Goal: Task Accomplishment & Management: Manage account settings

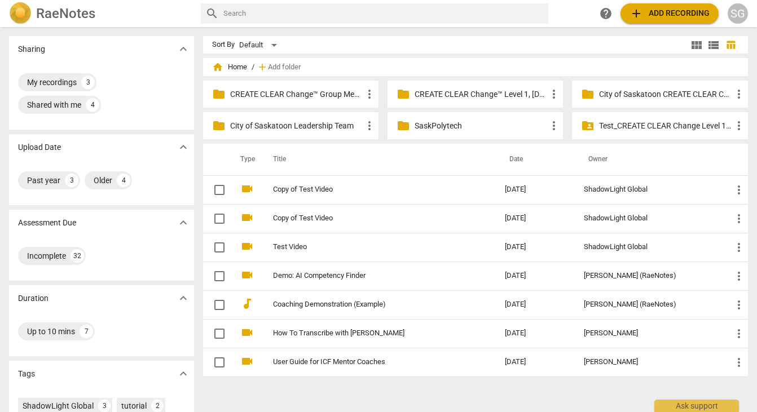
click at [298, 95] on p "CREATE CLEAR Change™ Group Mentor Coaching" at bounding box center [296, 95] width 132 height 12
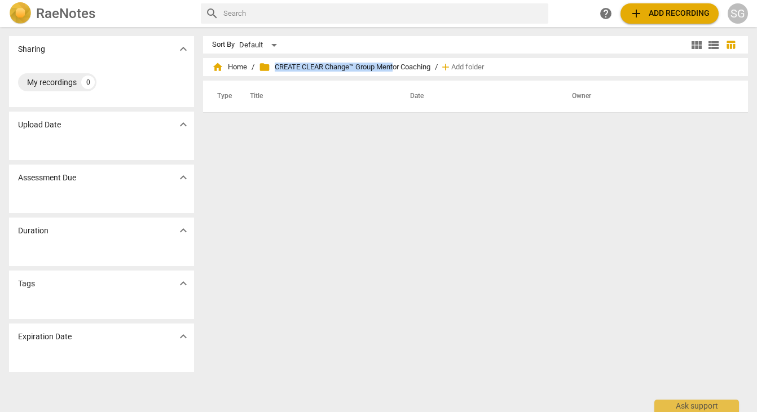
drag, startPoint x: 435, startPoint y: 64, endPoint x: 399, endPoint y: 67, distance: 36.2
click at [399, 67] on div "home Home / folder CREATE CLEAR Change™ Group Mentor Coaching / add Add folder" at bounding box center [475, 67] width 527 height 18
click at [430, 66] on span "folder CREATE CLEAR Change™ Group Mentor Coaching" at bounding box center [344, 66] width 171 height 11
drag, startPoint x: 433, startPoint y: 67, endPoint x: 273, endPoint y: 66, distance: 160.1
click at [273, 66] on span "folder CREATE CLEAR Change™ Group Mentor Coaching" at bounding box center [344, 66] width 171 height 11
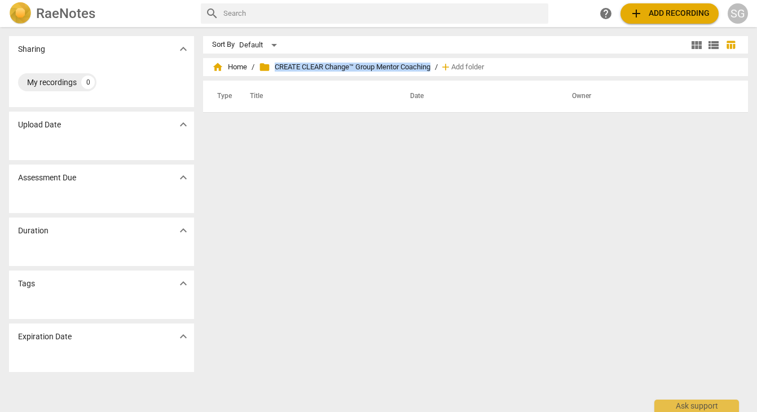
copy span "CREATE CLEAR Change™ Group Mentor Coaching"
click at [587, 17] on div "SG" at bounding box center [737, 13] width 20 height 20
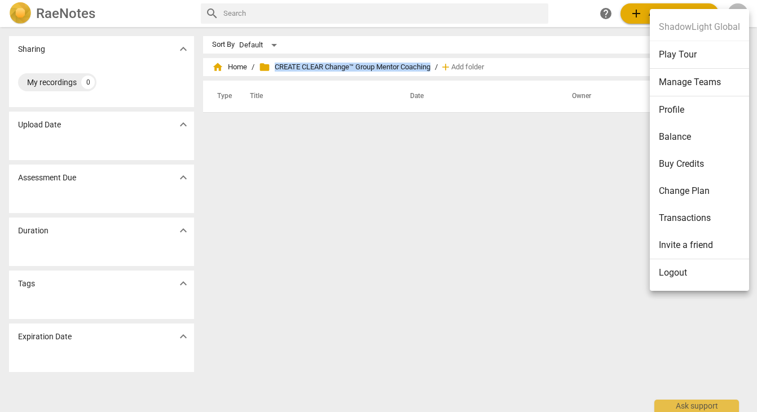
click at [587, 84] on li "Manage Teams" at bounding box center [698, 83] width 99 height 28
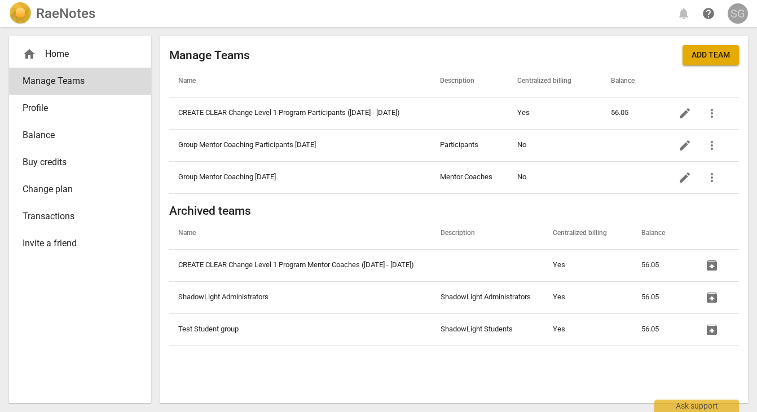
click at [587, 19] on div "SG" at bounding box center [737, 13] width 20 height 20
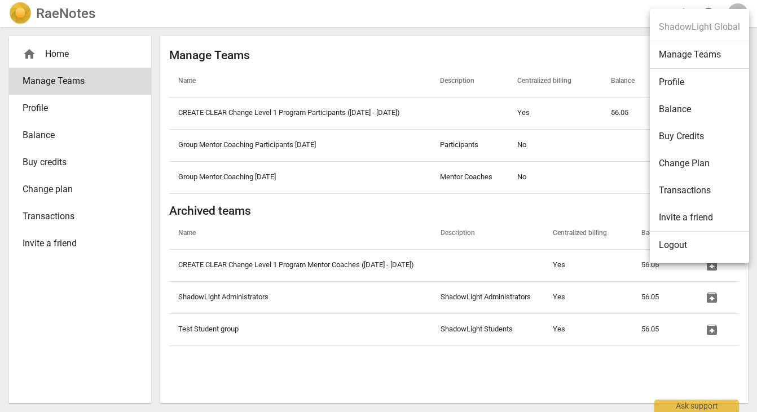
click at [575, 41] on div at bounding box center [378, 206] width 757 height 412
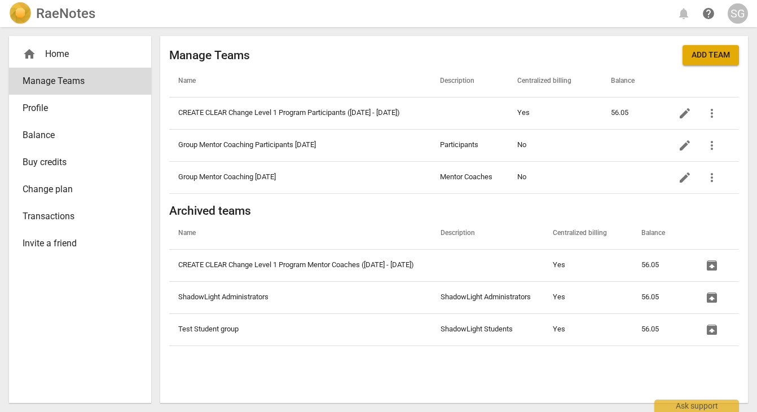
click at [587, 56] on span "Add team" at bounding box center [710, 55] width 38 height 11
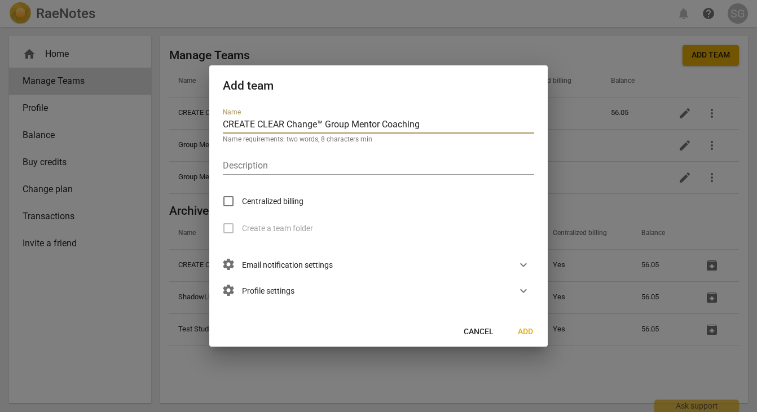
click at [422, 124] on input "CREATE CLEAR Change™ Group Mentor Coaching" at bounding box center [378, 125] width 311 height 16
click at [456, 122] on input "CREATE CLEAR Change™ Group Mentor Coaching" at bounding box center [378, 125] width 311 height 16
type input "CREATE CLEAR Change™ Group Mentor Coaching - Coaches"
click at [227, 201] on input "Centralized billing" at bounding box center [228, 201] width 27 height 27
checkbox input "true"
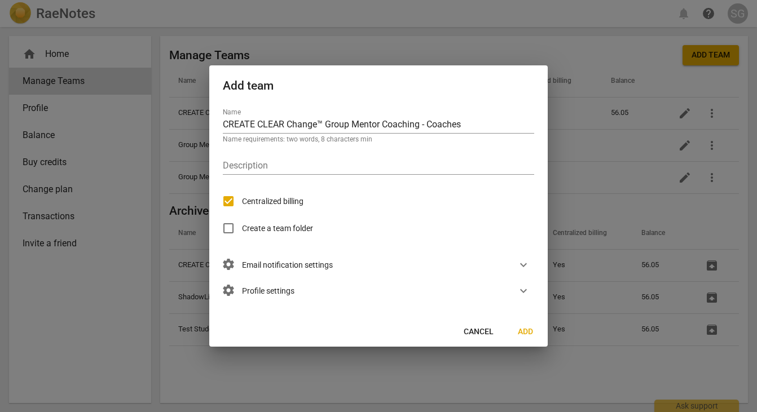
click at [523, 267] on span "expand_more" at bounding box center [523, 265] width 14 height 14
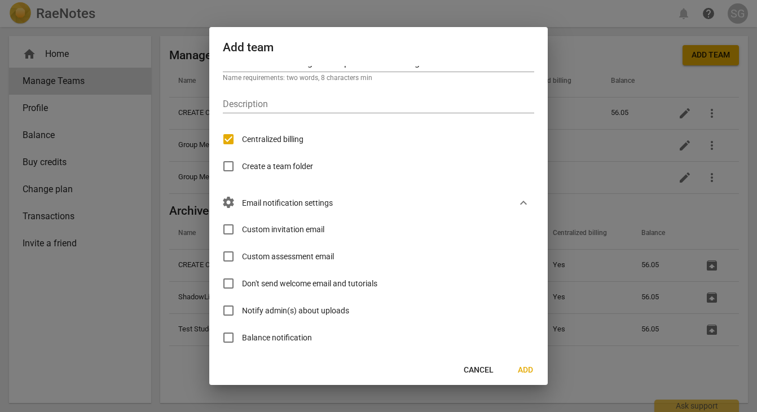
scroll to position [24, 0]
click at [235, 228] on input "Custom invitation email" at bounding box center [228, 228] width 27 height 27
checkbox input "true"
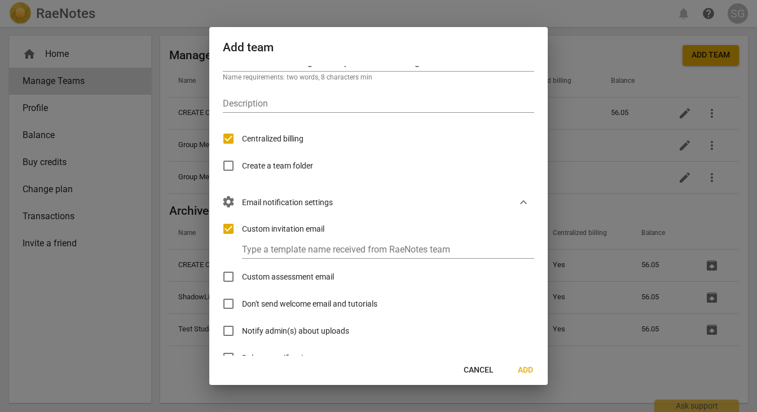
click at [233, 277] on input "Custom assessment email" at bounding box center [228, 276] width 27 height 27
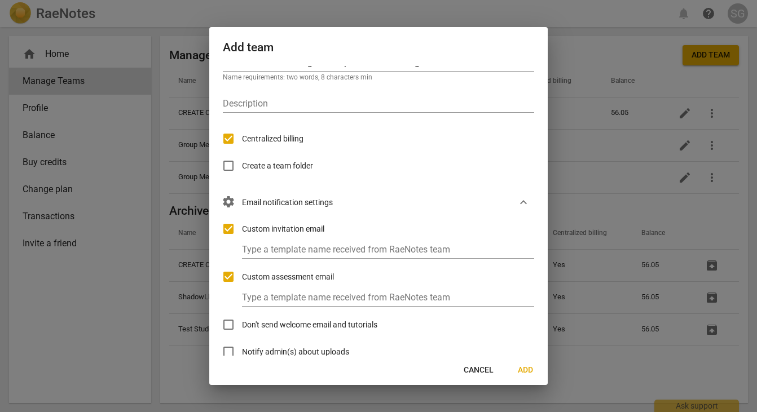
click at [232, 274] on input "Custom assessment email" at bounding box center [228, 276] width 27 height 27
checkbox input "false"
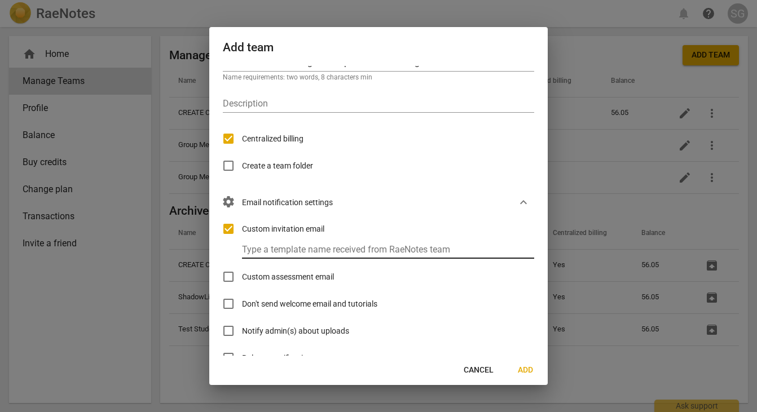
click at [262, 248] on input "text" at bounding box center [393, 250] width 302 height 16
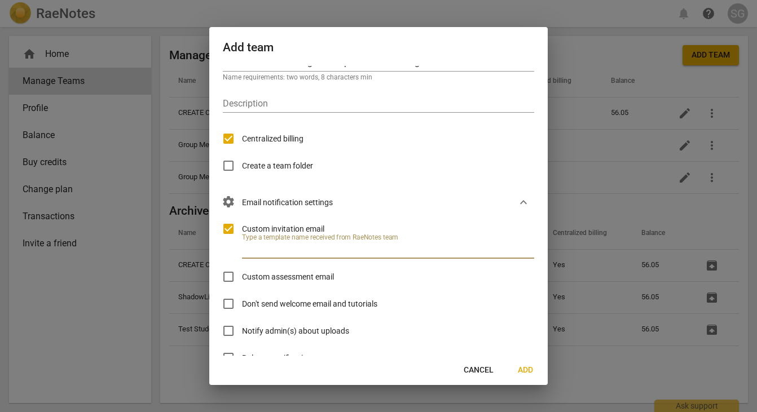
click at [252, 248] on input "text" at bounding box center [393, 250] width 302 height 16
paste input "inviteSL_coach"
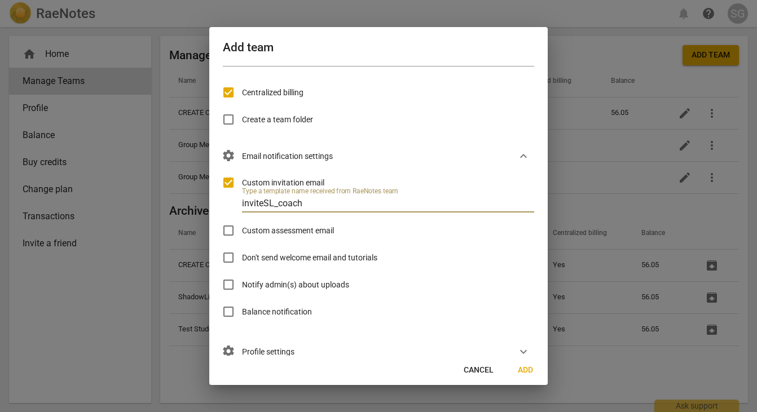
scroll to position [74, 0]
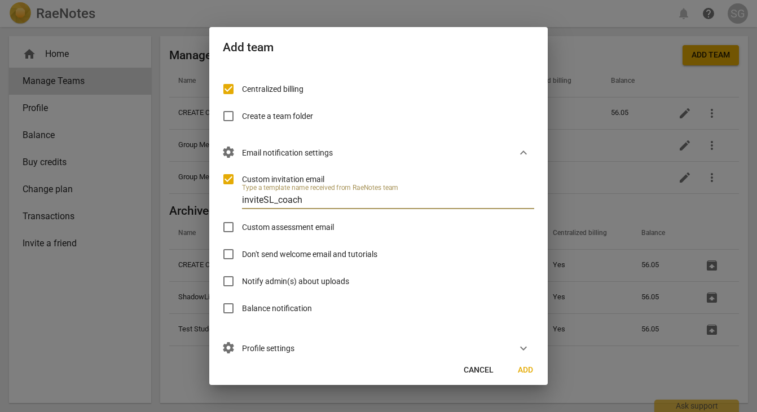
type input "inviteSL_coach"
click at [224, 224] on input "Custom assessment email" at bounding box center [228, 227] width 27 height 27
checkbox input "true"
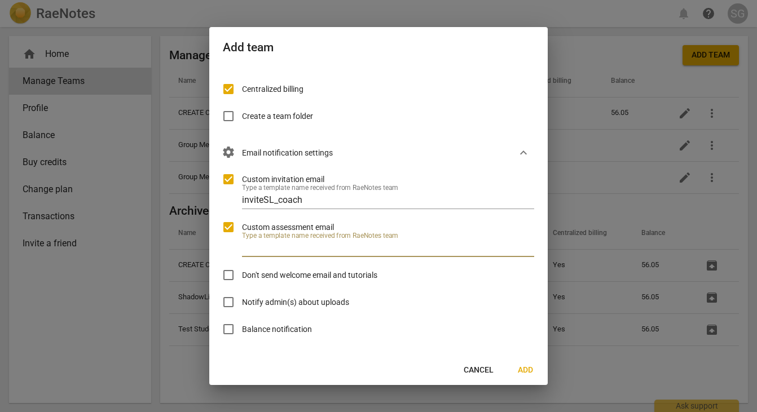
click at [253, 255] on input "text" at bounding box center [393, 249] width 302 height 16
type input "reviewSL"
click at [229, 301] on input "Notify admin(s) about uploads" at bounding box center [228, 302] width 27 height 27
checkbox input "true"
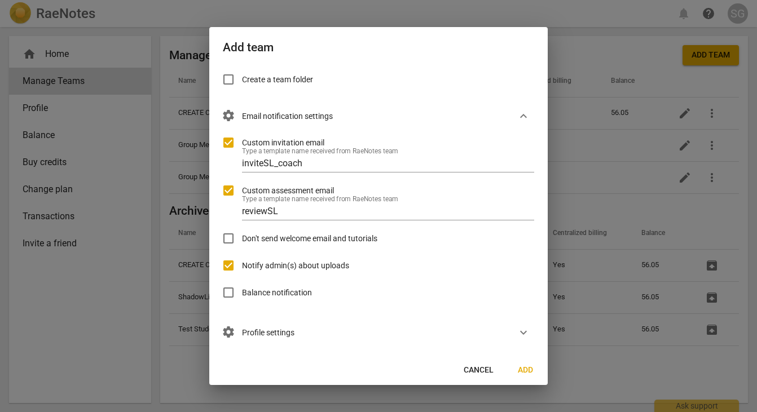
scroll to position [114, 0]
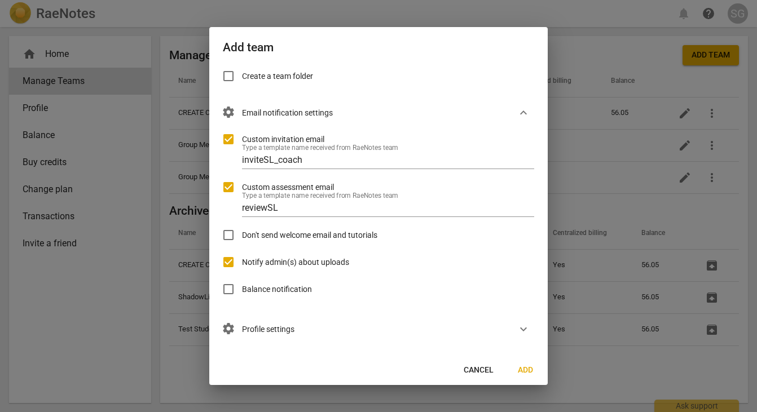
click at [268, 324] on span "settings Profile settings" at bounding box center [259, 329] width 72 height 12
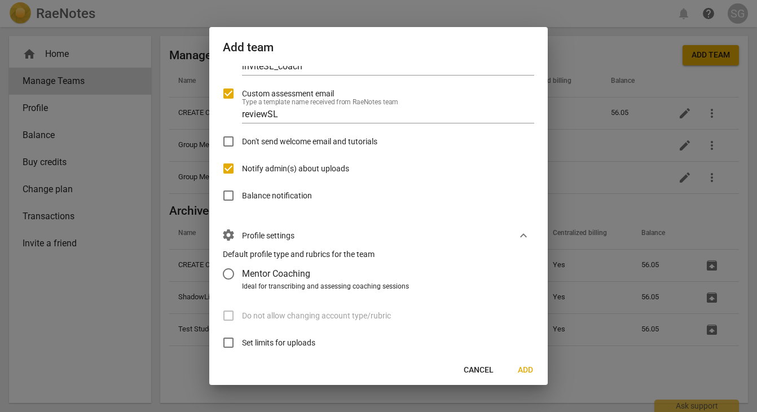
scroll to position [235, 0]
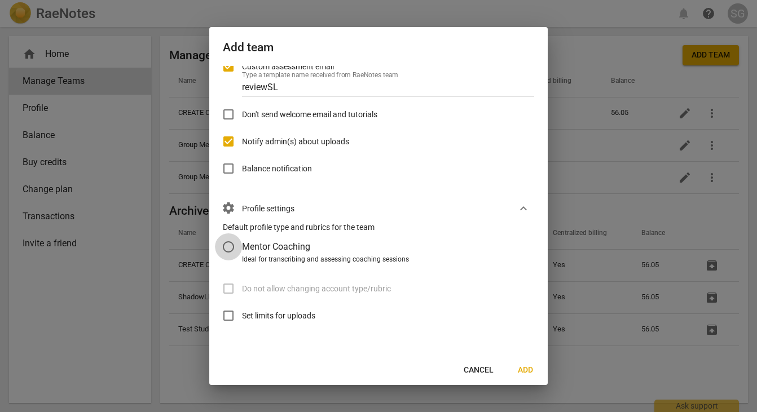
click at [228, 245] on input "Mentor Coaching" at bounding box center [228, 246] width 27 height 27
radio input "false"
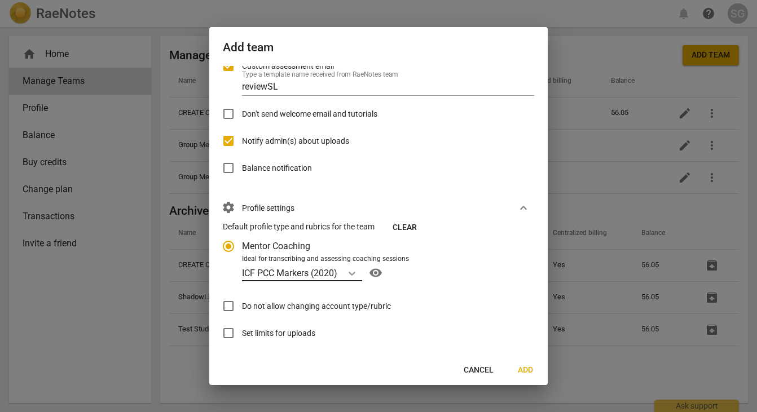
click at [350, 275] on icon "Account type" at bounding box center [351, 273] width 11 height 11
click at [0, 0] on input "Ideal for transcribing and assessing coaching sessions ICF PCC Markers (2020) v…" at bounding box center [0, 0] width 0 height 0
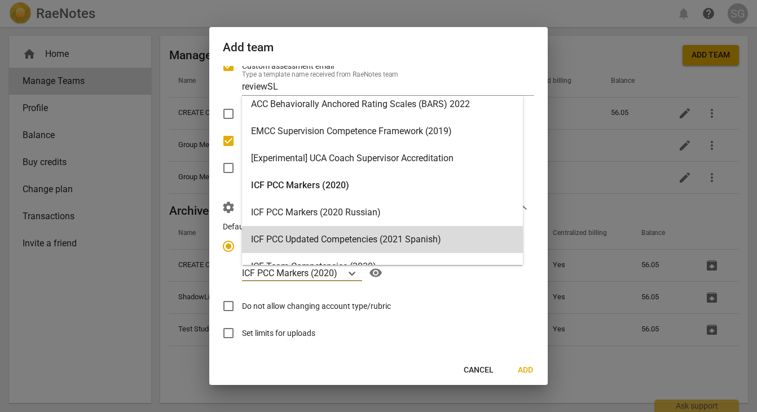
scroll to position [0, 0]
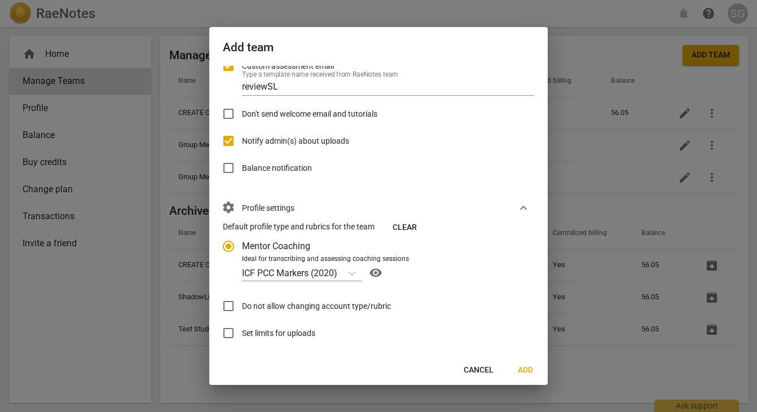
click at [444, 298] on div "Do not allow changing account type/rubric" at bounding box center [374, 306] width 302 height 27
click at [232, 304] on input "Do not allow changing account type/rubric" at bounding box center [228, 306] width 27 height 27
checkbox input "true"
click at [229, 333] on input "Set limits for uploads" at bounding box center [228, 333] width 27 height 27
checkbox input "true"
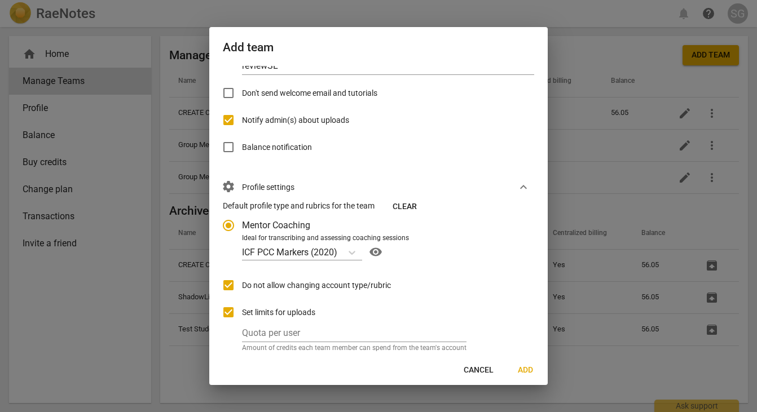
scroll to position [256, 0]
click at [244, 334] on input "number" at bounding box center [354, 334] width 224 height 16
click at [515, 324] on div "Set limits for uploads" at bounding box center [374, 312] width 302 height 27
click at [397, 333] on input "1" at bounding box center [354, 334] width 224 height 16
click at [458, 331] on input "2" at bounding box center [354, 334] width 224 height 16
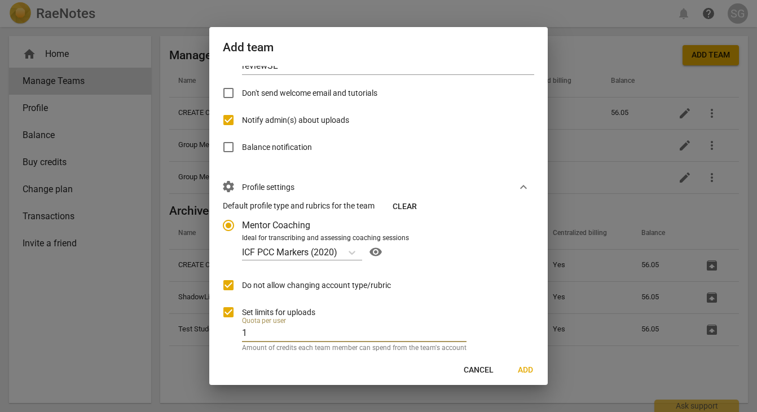
type input "1"
click at [461, 337] on input "1" at bounding box center [354, 334] width 224 height 16
click at [510, 316] on div "Set limits for uploads" at bounding box center [374, 312] width 302 height 27
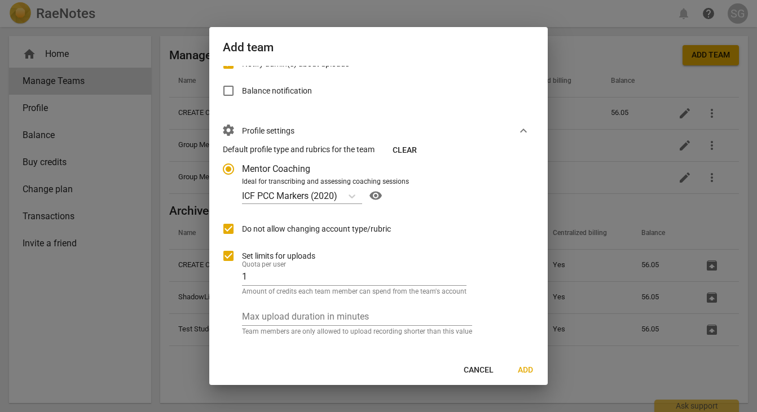
scroll to position [323, 0]
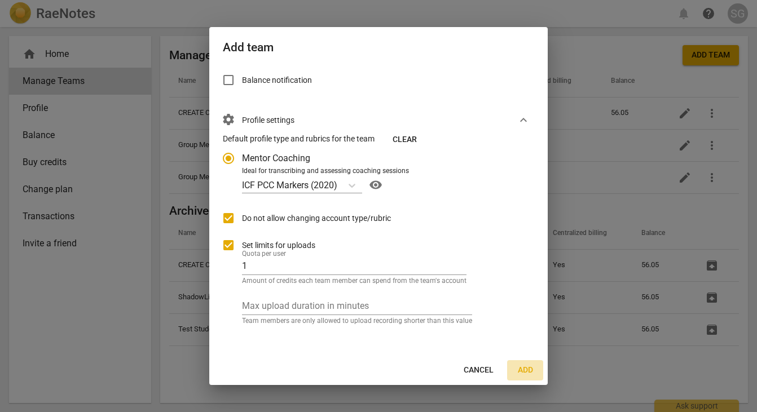
click at [517, 370] on span "Add" at bounding box center [525, 370] width 18 height 11
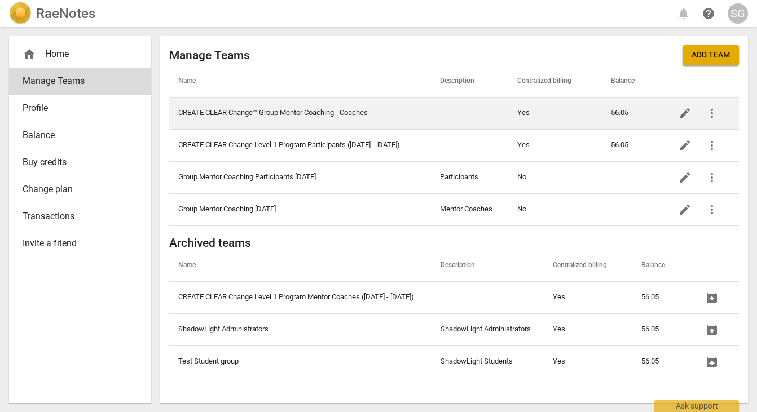
click at [328, 118] on td "CREATE CLEAR Change™ Group Mentor Coaching - Coaches" at bounding box center [300, 113] width 262 height 32
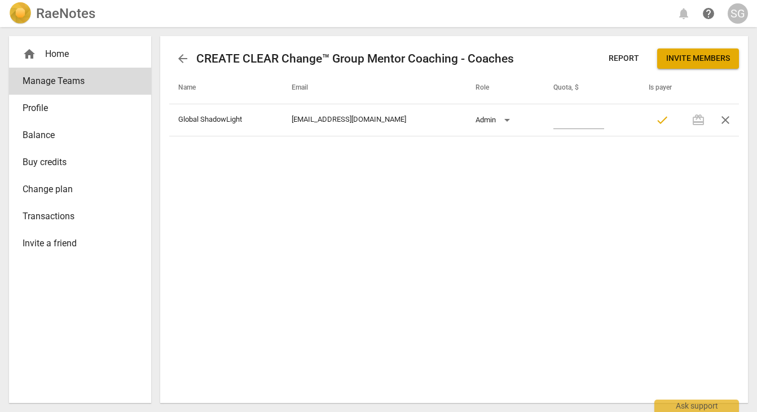
click at [587, 60] on span "Invite members" at bounding box center [698, 58] width 64 height 11
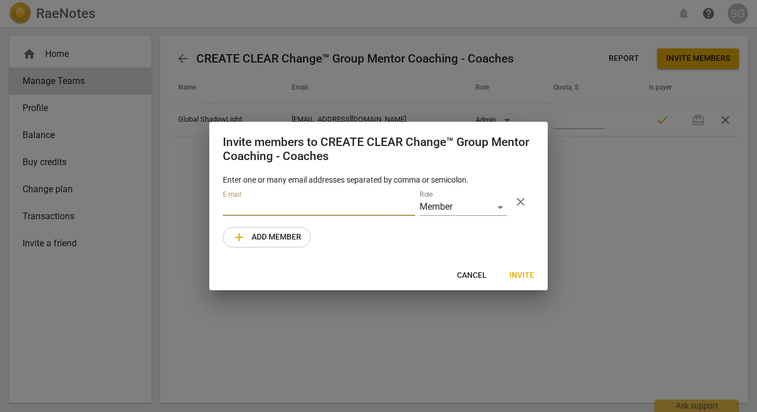
type input "t"
type input "[PERSON_NAME][EMAIL_ADDRESS][DOMAIN_NAME]"
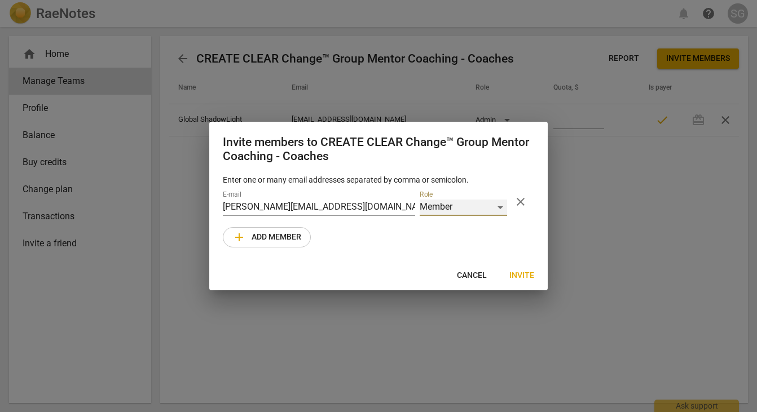
click at [490, 207] on div "Member" at bounding box center [462, 208] width 87 height 16
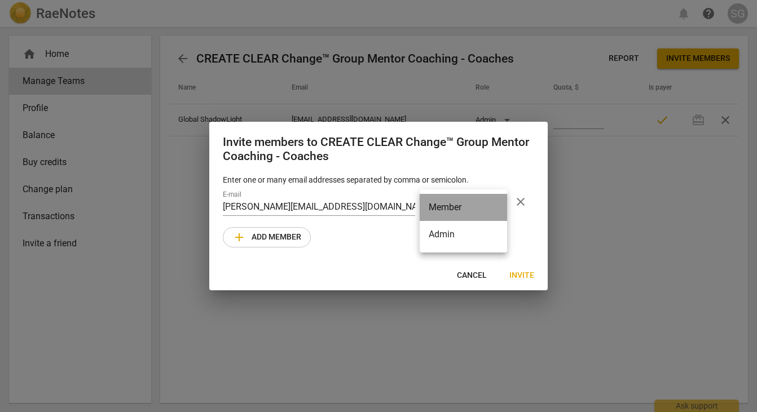
click at [490, 207] on li "Member" at bounding box center [462, 207] width 87 height 27
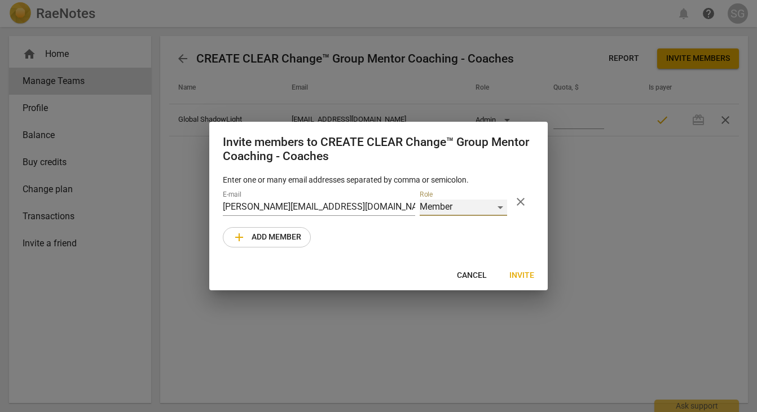
click at [485, 207] on div "Member" at bounding box center [462, 208] width 87 height 16
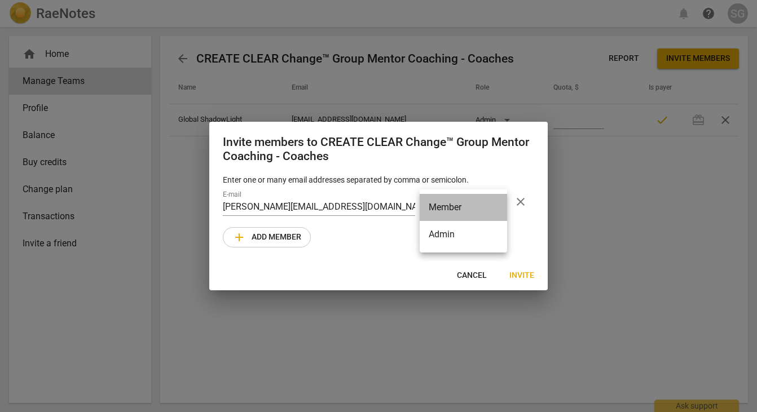
click at [485, 207] on li "Member" at bounding box center [462, 207] width 87 height 27
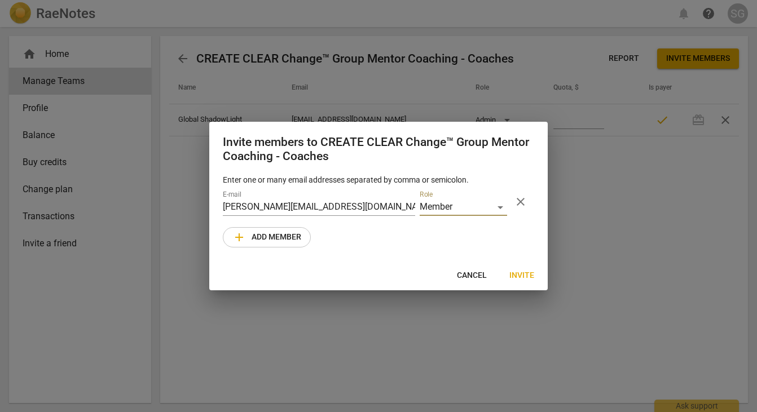
click at [229, 243] on button "add Add member" at bounding box center [267, 237] width 88 height 20
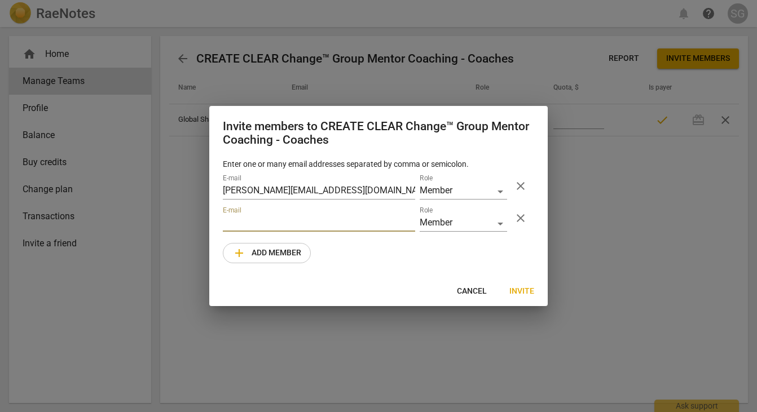
click at [3, 225] on div at bounding box center [378, 206] width 757 height 412
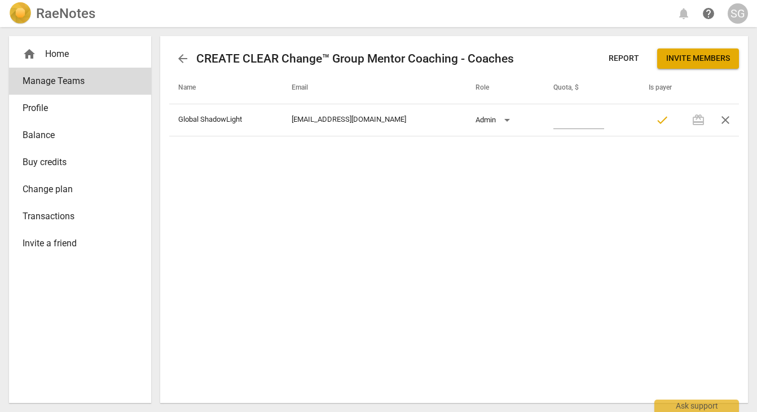
click at [587, 48] on button "Invite members" at bounding box center [698, 58] width 82 height 20
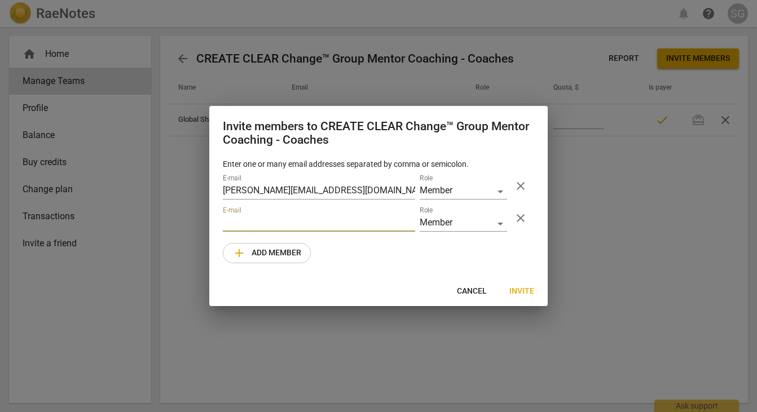
paste input "[PERSON_NAME][EMAIL_ADDRESS][DOMAIN_NAME]"
type input "[PERSON_NAME][EMAIL_ADDRESS][DOMAIN_NAME]"
click at [290, 249] on span "add Add member" at bounding box center [266, 253] width 69 height 14
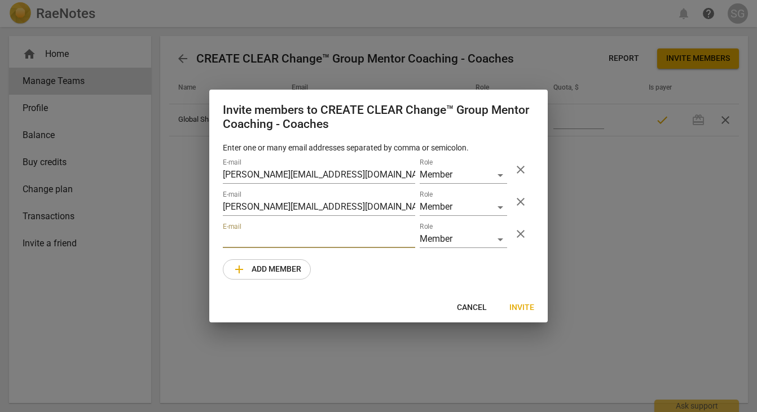
paste input "[PERSON_NAME][EMAIL_ADDRESS][DOMAIN_NAME]"
type input "[PERSON_NAME][EMAIL_ADDRESS][DOMAIN_NAME]"
click at [281, 267] on span "add Add member" at bounding box center [266, 270] width 69 height 14
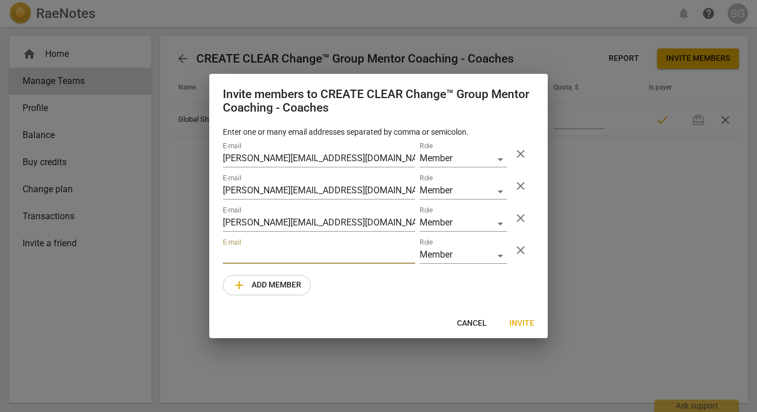
paste input "[PERSON_NAME][EMAIL_ADDRESS][DOMAIN_NAME]"
type input "[PERSON_NAME][EMAIL_ADDRESS][DOMAIN_NAME]"
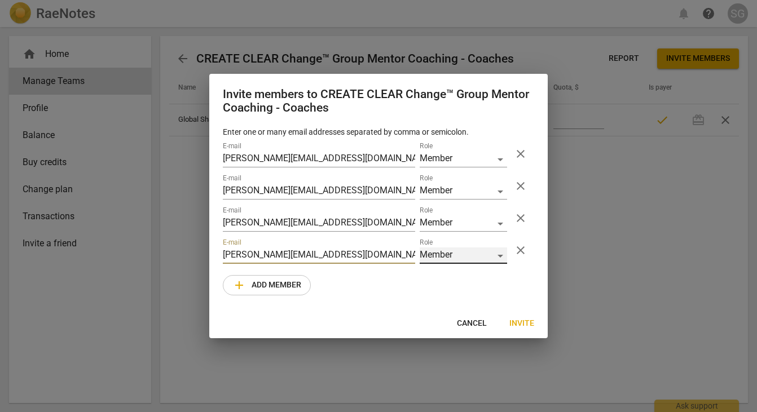
click at [501, 259] on div "Member" at bounding box center [462, 256] width 87 height 16
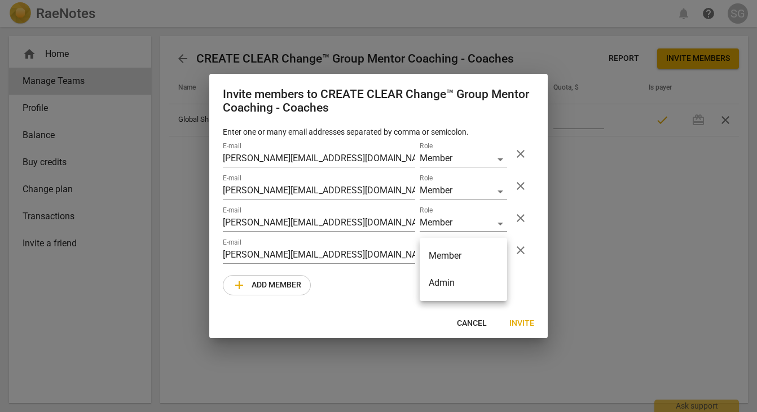
click at [501, 259] on li "Member" at bounding box center [462, 255] width 87 height 27
click at [523, 326] on span "Invite" at bounding box center [521, 323] width 25 height 11
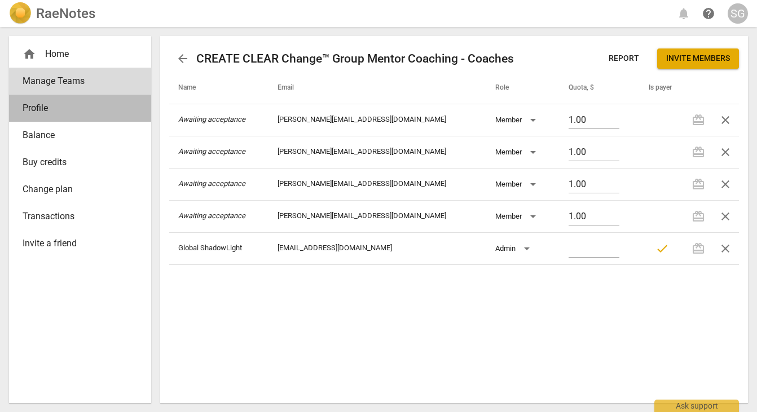
click at [68, 105] on span "Profile" at bounding box center [76, 108] width 106 height 14
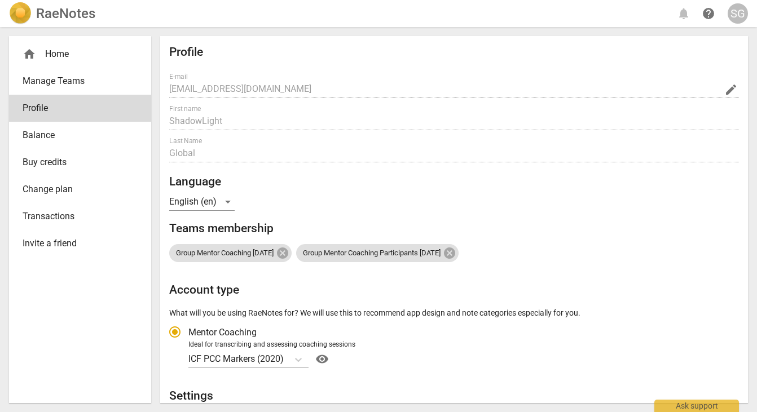
radio input "false"
click at [72, 82] on span "Manage Teams" at bounding box center [76, 81] width 106 height 14
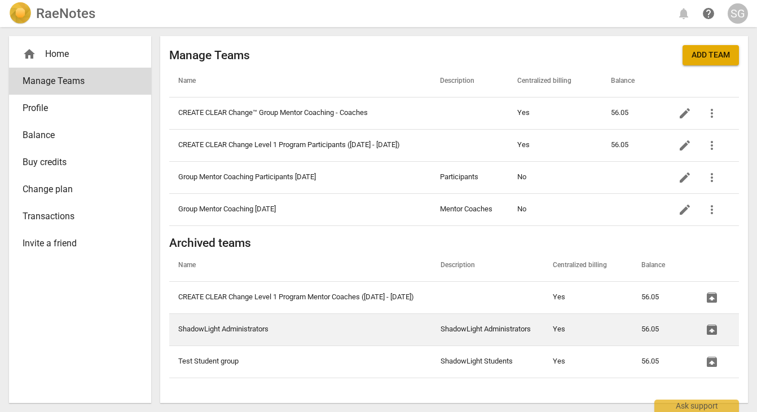
click at [217, 329] on td "ShadowLight Administrators" at bounding box center [300, 329] width 262 height 32
click at [248, 330] on td "ShadowLight Administrators" at bounding box center [300, 329] width 262 height 32
click at [493, 328] on td "ShadowLight Administrators" at bounding box center [487, 329] width 112 height 32
click at [587, 327] on td "56.05" at bounding box center [660, 329] width 57 height 32
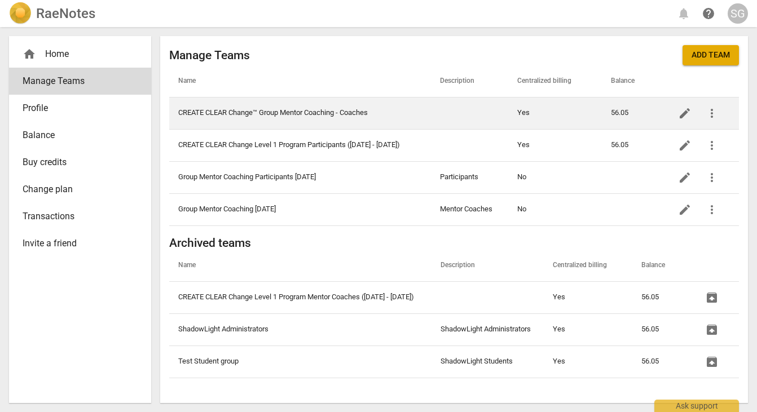
click at [377, 115] on td "CREATE CLEAR Change™ Group Mentor Coaching - Coaches" at bounding box center [300, 113] width 262 height 32
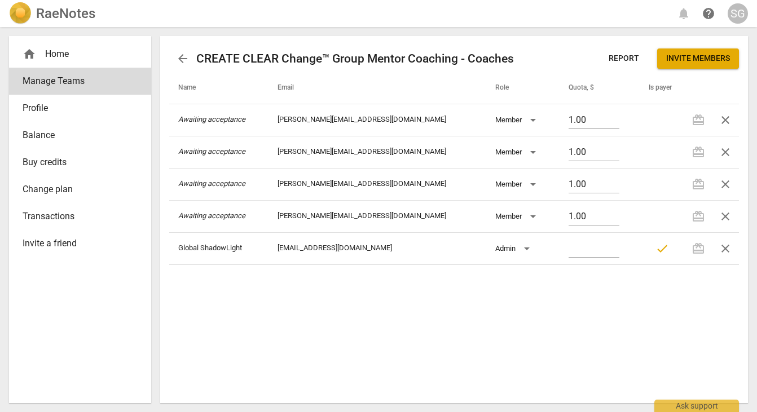
click at [171, 55] on span "arrow_back" at bounding box center [182, 59] width 27 height 14
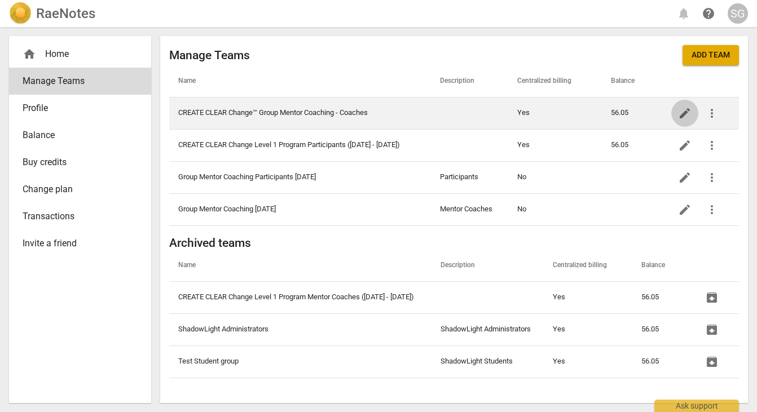
click at [587, 113] on span "edit" at bounding box center [684, 114] width 27 height 14
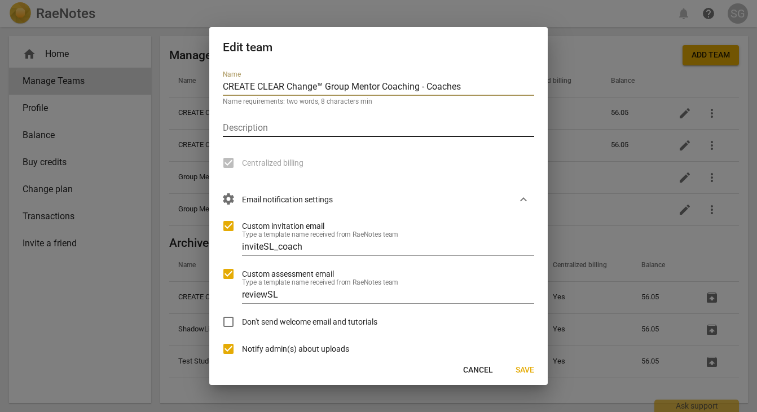
click at [333, 131] on input "text" at bounding box center [378, 129] width 311 height 16
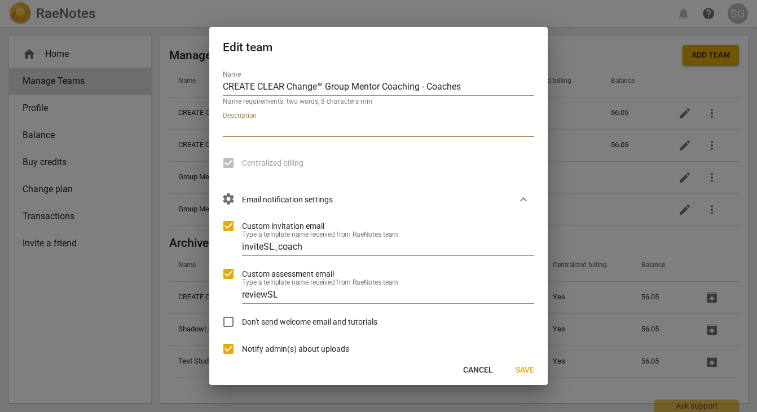
type input "Mentor Coaches"
click at [533, 372] on span "Save" at bounding box center [524, 370] width 19 height 11
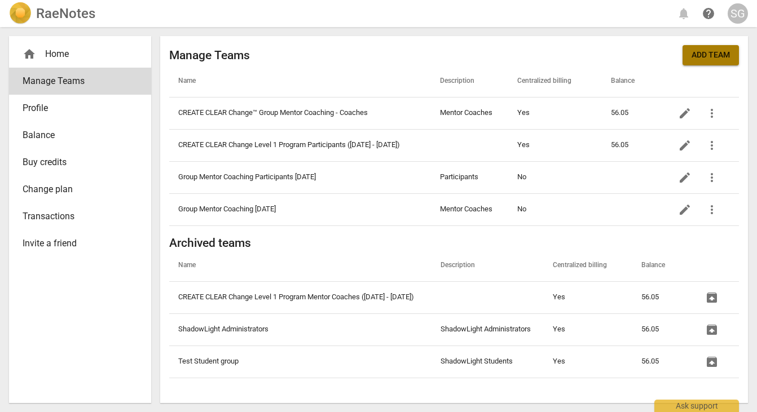
click at [587, 61] on button "Add team" at bounding box center [710, 55] width 56 height 20
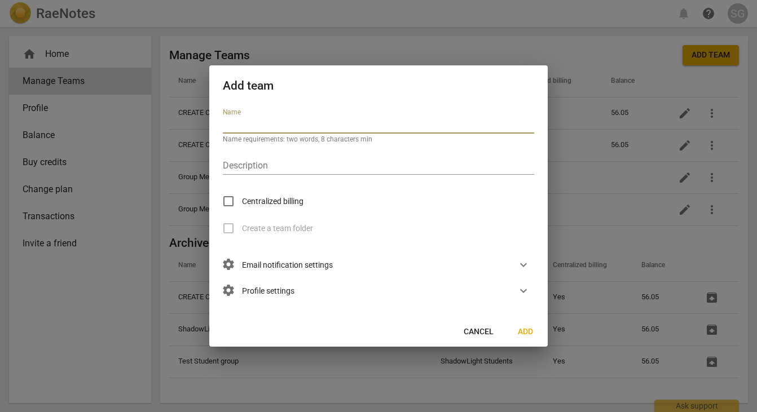
click at [502, 50] on div at bounding box center [378, 206] width 757 height 412
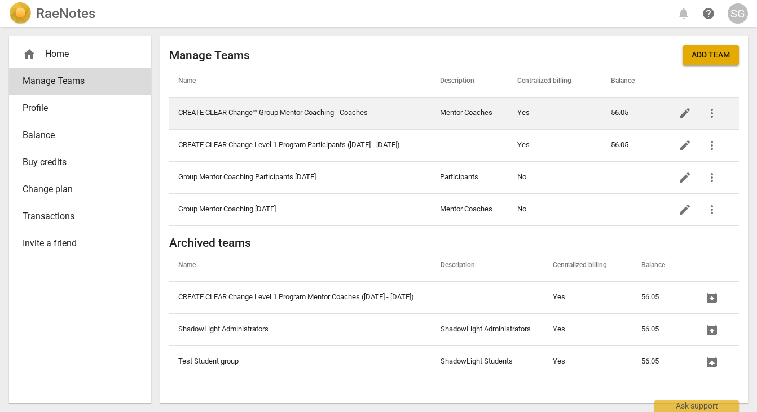
click at [372, 112] on td "CREATE CLEAR Change™ Group Mentor Coaching - Coaches" at bounding box center [300, 113] width 262 height 32
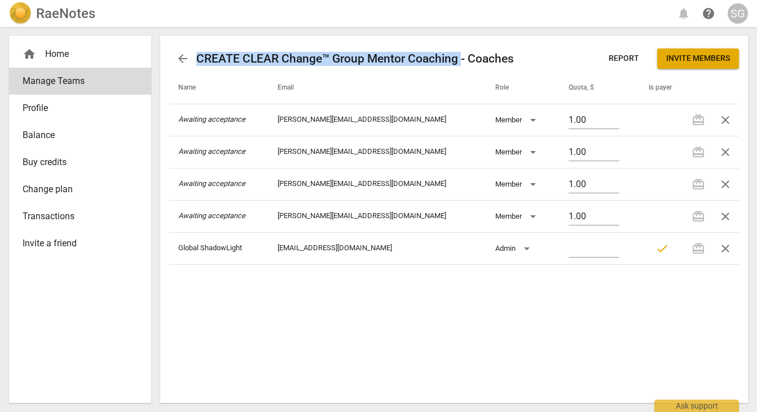
drag, startPoint x: 459, startPoint y: 59, endPoint x: 195, endPoint y: 60, distance: 265.0
click at [195, 60] on div "arrow_back CREATE CLEAR Change™ Group Mentor Coaching - Coaches" at bounding box center [341, 58] width 344 height 27
copy h2 "CREATE CLEAR Change™ Group Mentor Coaching"
click at [182, 52] on span "arrow_back" at bounding box center [183, 59] width 14 height 14
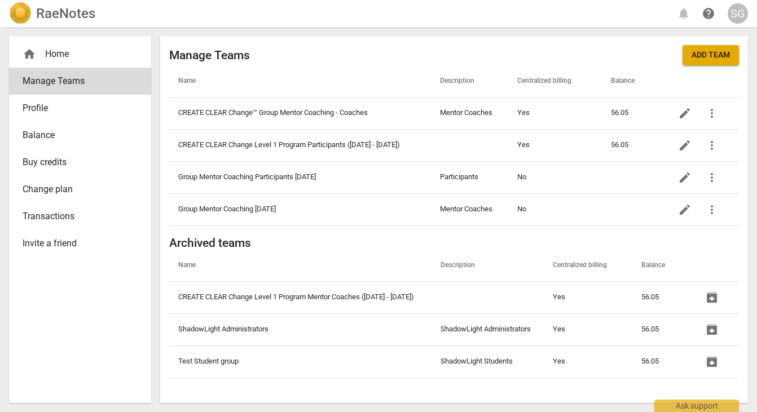
click at [587, 60] on span "Add team" at bounding box center [710, 55] width 38 height 11
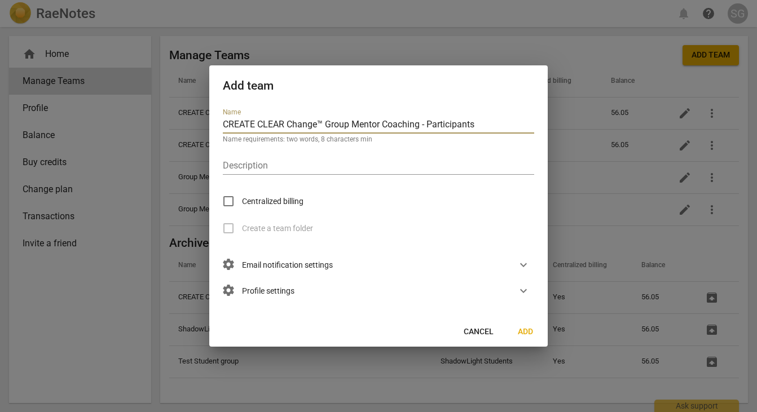
type input "CREATE CLEAR Change™ Group Mentor Coaching - Participants"
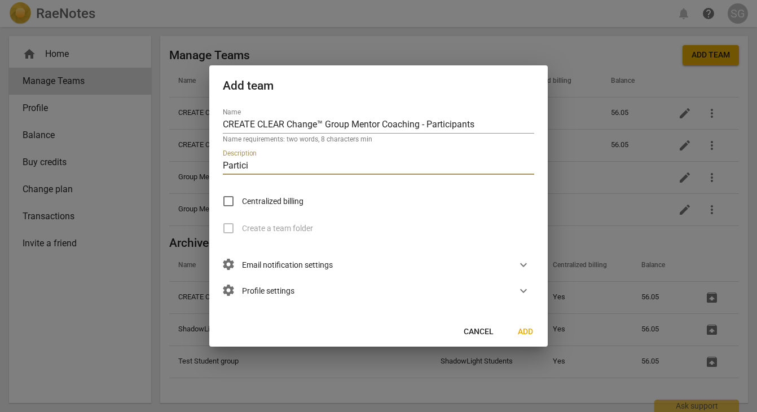
type input "Participants"
click at [231, 198] on input "Centralized billing" at bounding box center [228, 201] width 27 height 27
checkbox input "true"
click at [391, 262] on div "settings Email notification settings expand_more" at bounding box center [374, 265] width 320 height 26
click at [522, 264] on span "expand_more" at bounding box center [523, 265] width 14 height 14
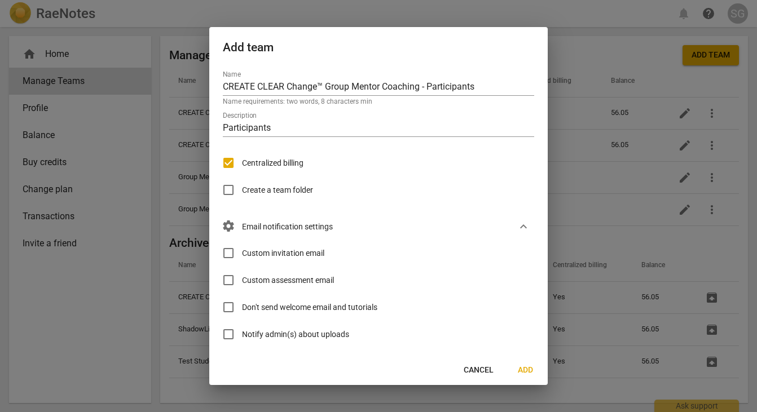
scroll to position [28, 0]
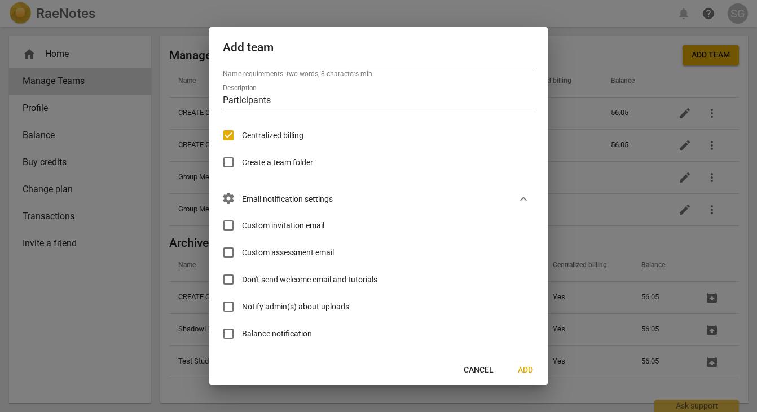
click at [223, 224] on input "Custom invitation email" at bounding box center [228, 225] width 27 height 27
checkbox input "true"
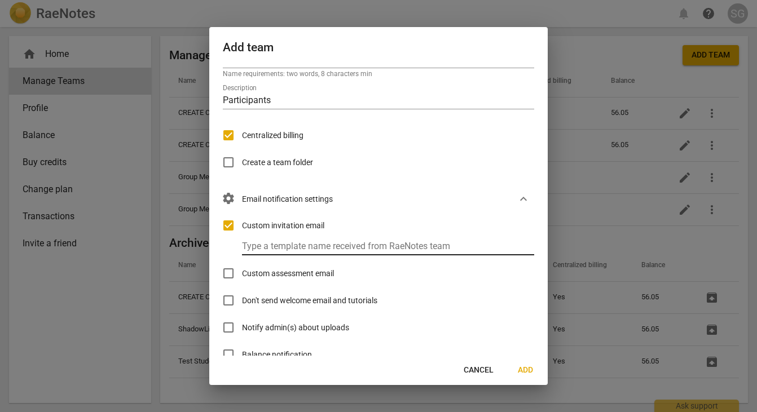
click at [263, 250] on input "text" at bounding box center [393, 247] width 302 height 16
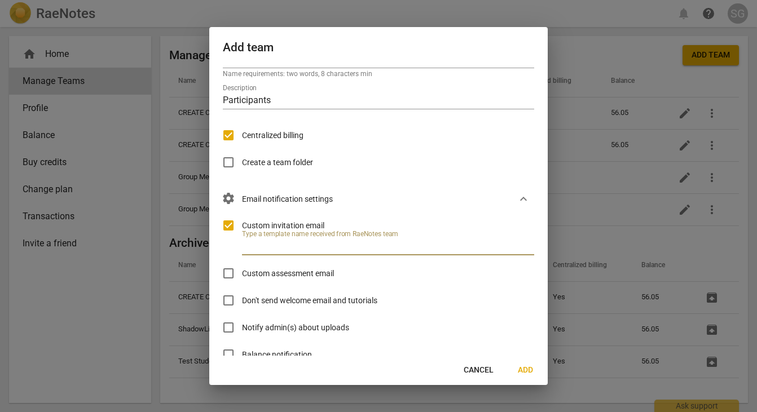
paste input "inviteSL_student"
type input "inviteSL_student"
click at [233, 274] on input "Custom assessment email" at bounding box center [228, 273] width 27 height 27
checkbox input "true"
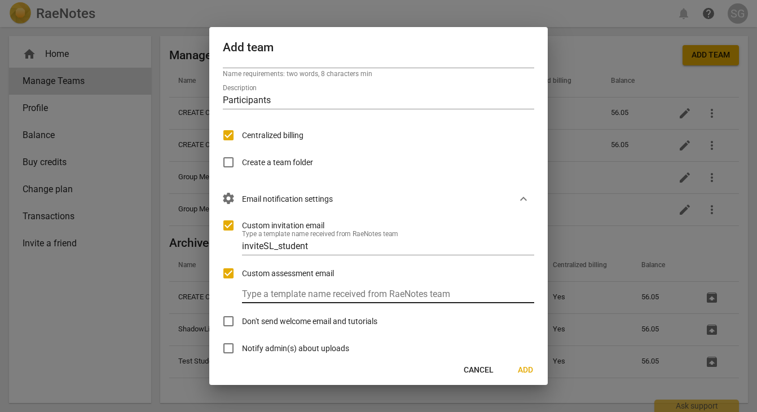
click at [257, 294] on input "text" at bounding box center [393, 295] width 302 height 16
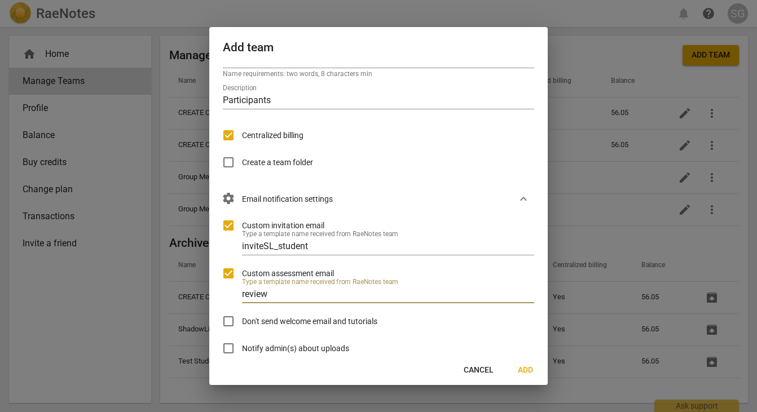
type input "reviewSL"
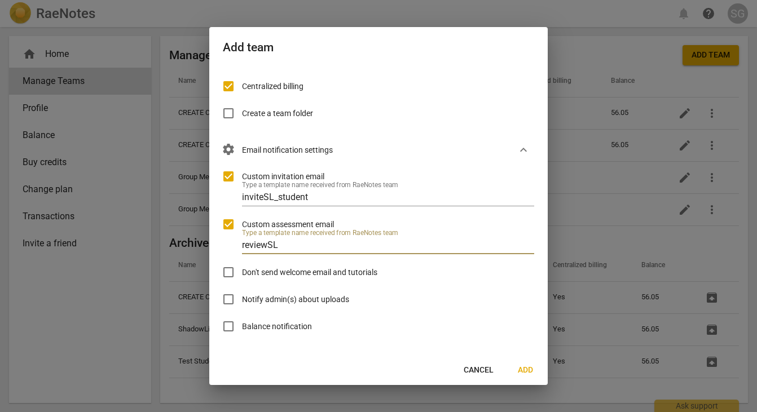
scroll to position [88, 0]
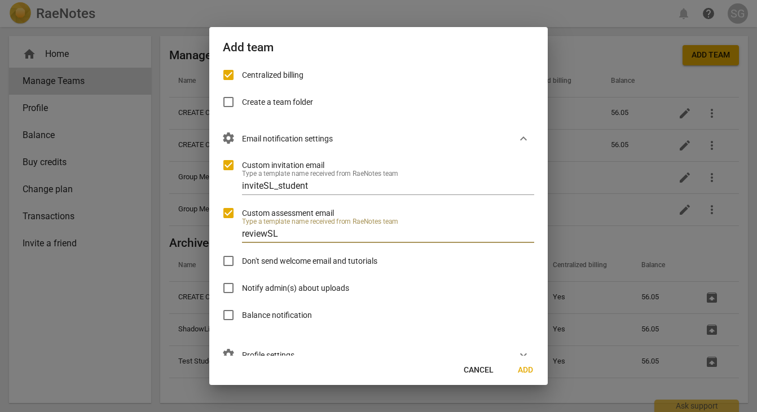
click at [228, 288] on input "Notify admin(s) about uploads" at bounding box center [228, 288] width 27 height 27
checkbox input "true"
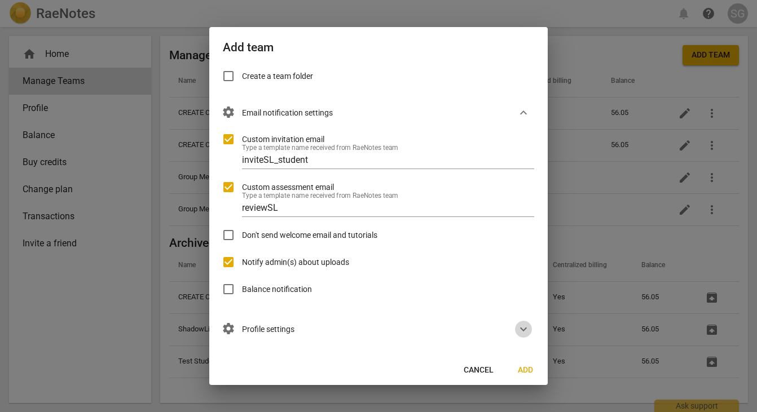
click at [516, 327] on span "expand_more" at bounding box center [523, 329] width 14 height 14
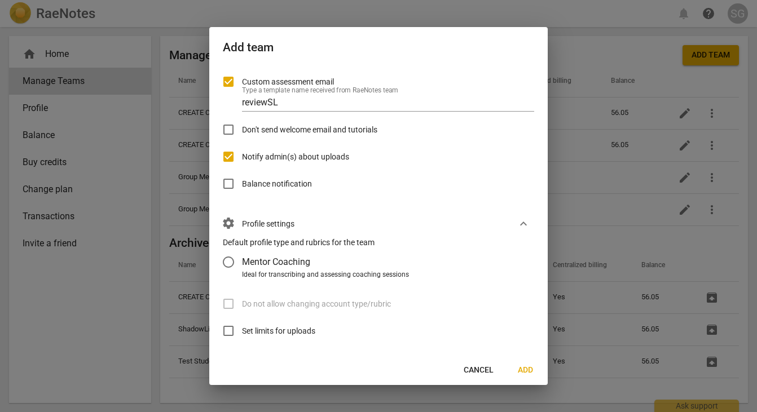
scroll to position [235, 0]
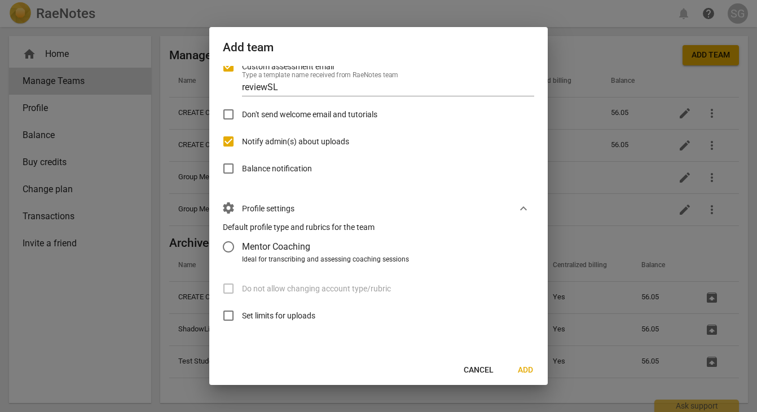
click at [229, 249] on input "Mentor Coaching" at bounding box center [228, 246] width 27 height 27
radio input "false"
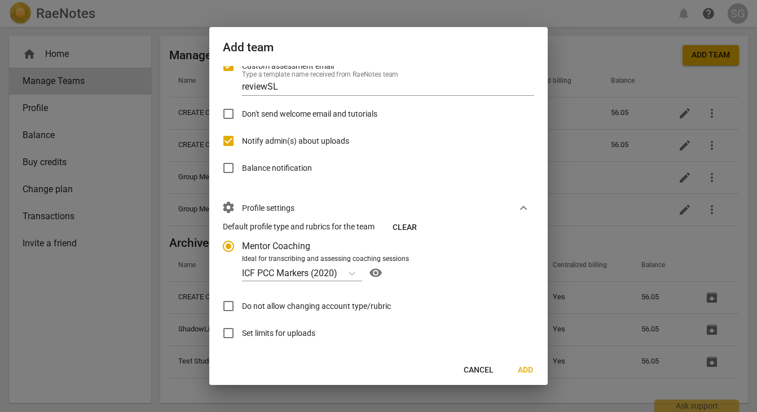
scroll to position [253, 0]
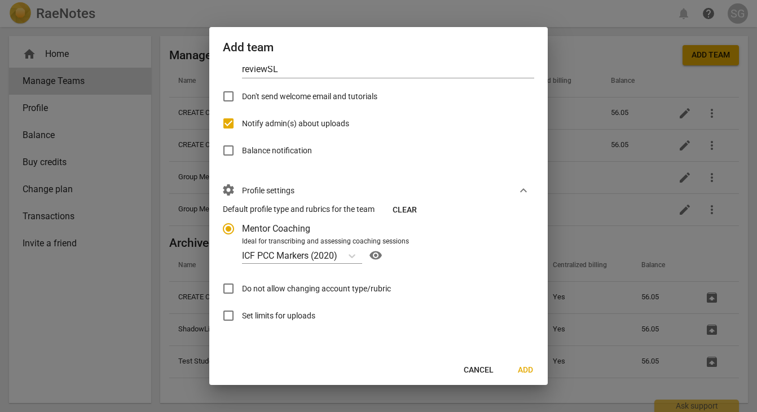
click at [227, 316] on input "Set limits for uploads" at bounding box center [228, 315] width 27 height 27
checkbox input "true"
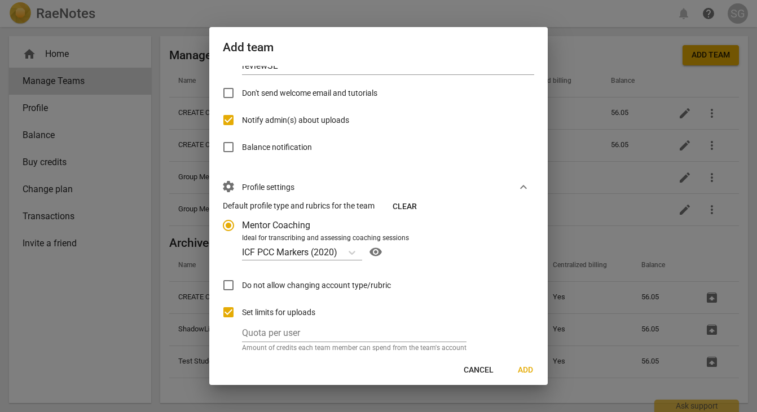
click at [230, 284] on input "Do not allow changing account type/rubric" at bounding box center [228, 285] width 27 height 27
checkbox input "true"
click at [274, 331] on input "number" at bounding box center [354, 334] width 224 height 16
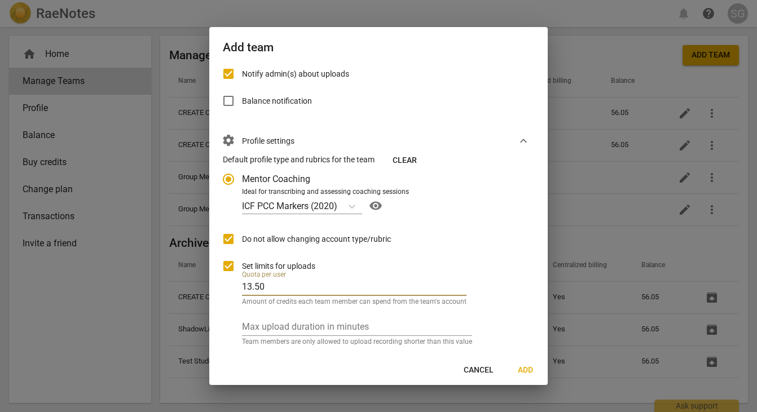
scroll to position [323, 0]
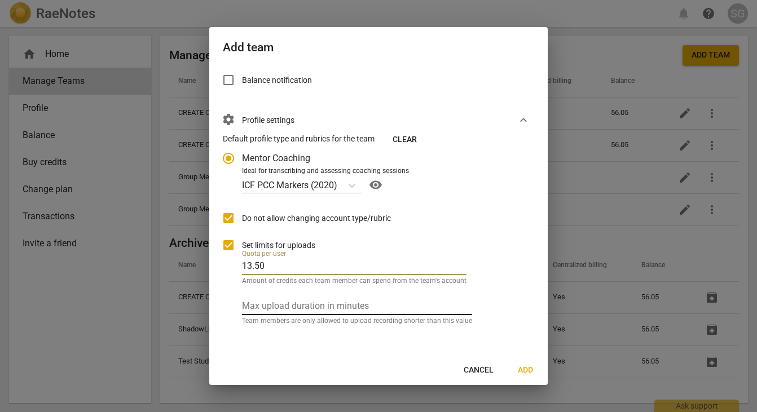
type input "13.50"
click at [366, 310] on input "number" at bounding box center [357, 307] width 230 height 16
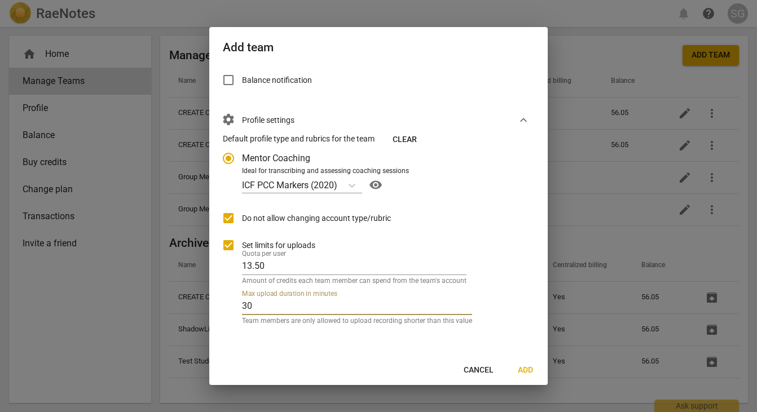
type input "30"
click at [502, 319] on div "Default profile type and rubrics for the team Clear Mentor Coaching Ideal for t…" at bounding box center [374, 237] width 320 height 209
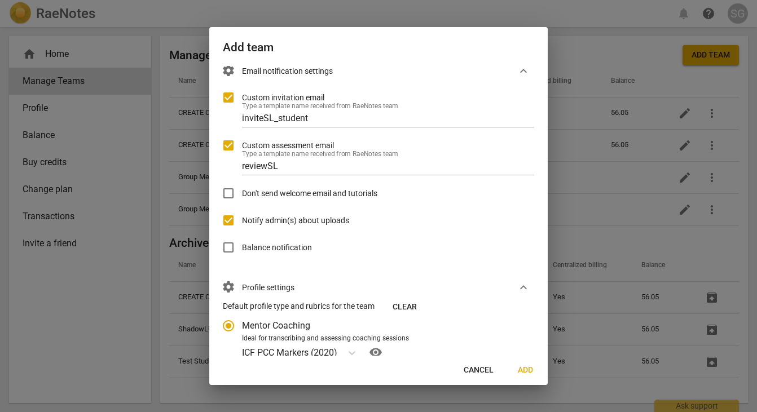
scroll to position [161, 0]
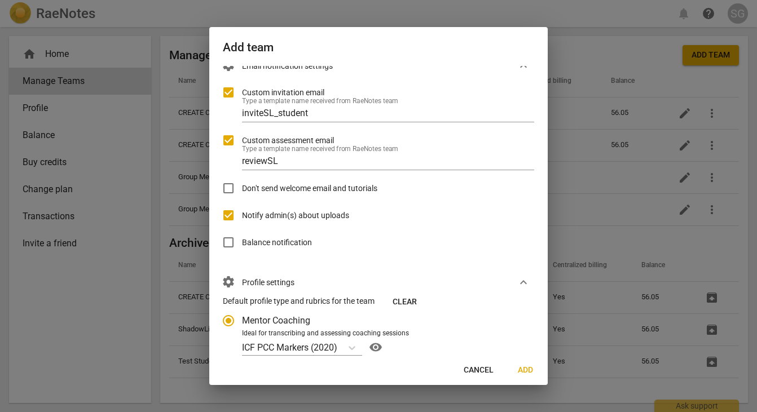
click at [226, 243] on input "Balance notification" at bounding box center [228, 242] width 27 height 27
checkbox input "true"
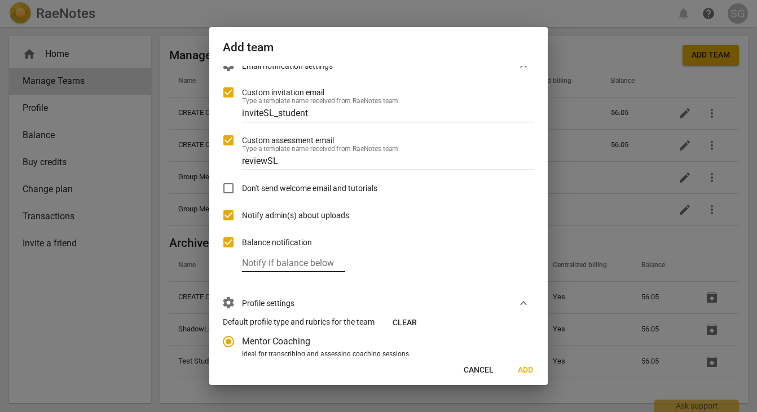
click at [299, 268] on input "number" at bounding box center [293, 264] width 103 height 16
click at [494, 301] on div "settings Profile settings expand_more" at bounding box center [374, 303] width 320 height 26
click at [254, 266] on input "10" at bounding box center [293, 264] width 103 height 16
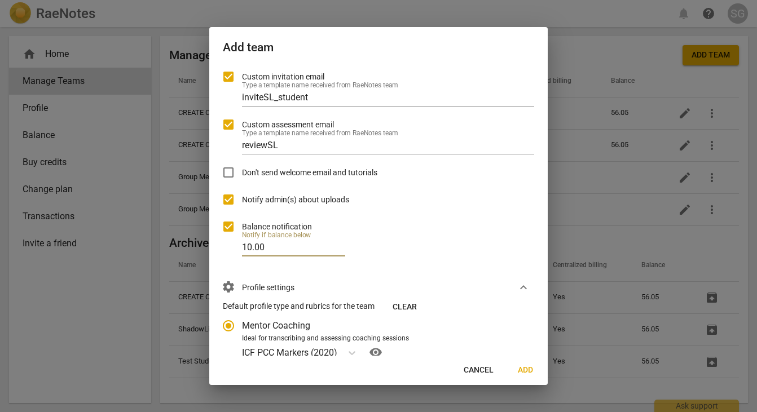
scroll to position [180, 0]
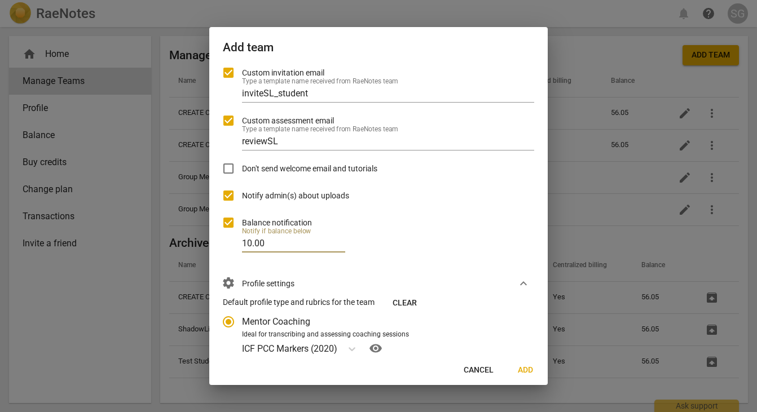
type input "10.00"
click at [483, 246] on div "Custom invitation email Type a template name received from RaeNotes team invite…" at bounding box center [374, 164] width 320 height 211
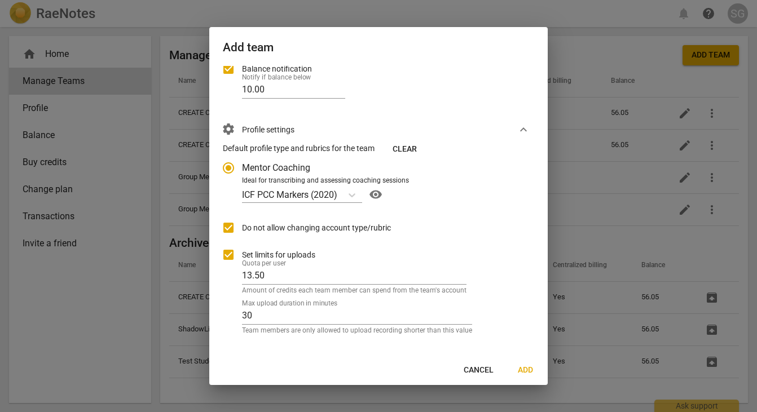
scroll to position [344, 0]
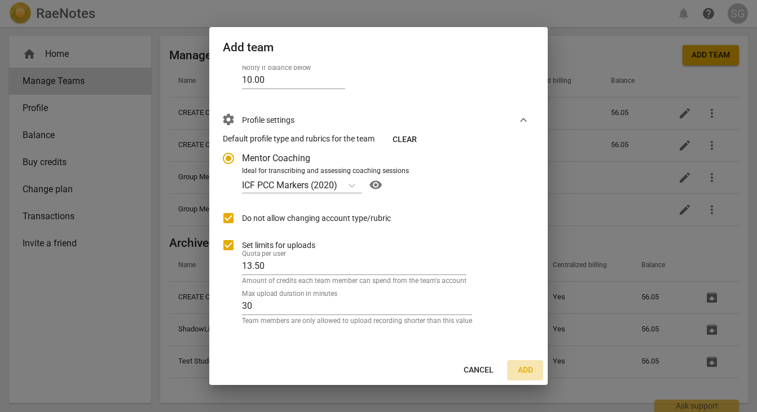
click at [529, 368] on span "Add" at bounding box center [525, 370] width 18 height 11
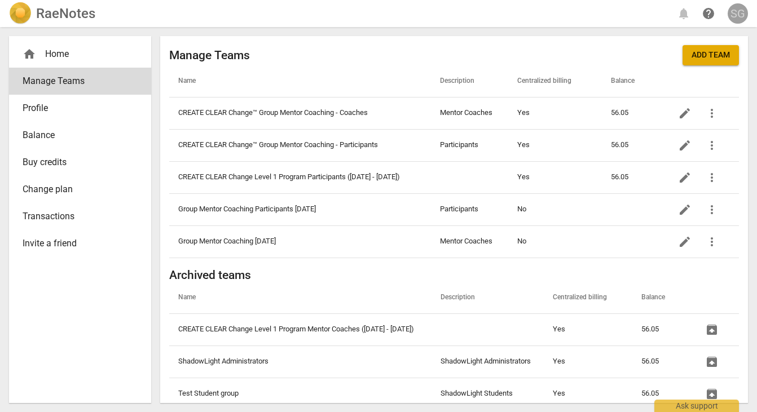
click at [587, 18] on div "SG" at bounding box center [737, 13] width 20 height 20
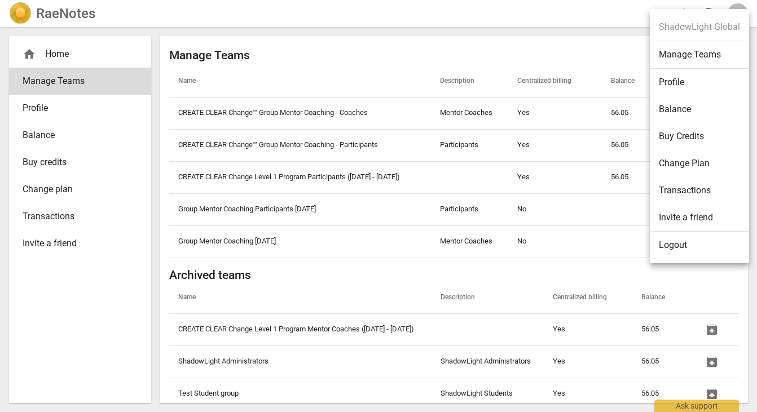
click at [587, 18] on ul "ShadowLight Global Manage Teams Profile Balance Buy Credits Change Plan Transac…" at bounding box center [698, 136] width 99 height 254
click at [587, 139] on li "Buy Credits" at bounding box center [698, 136] width 99 height 27
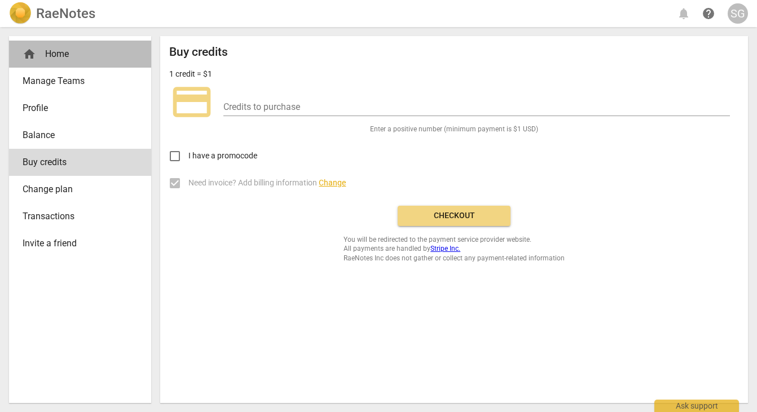
click at [61, 52] on div "home Home" at bounding box center [76, 54] width 106 height 14
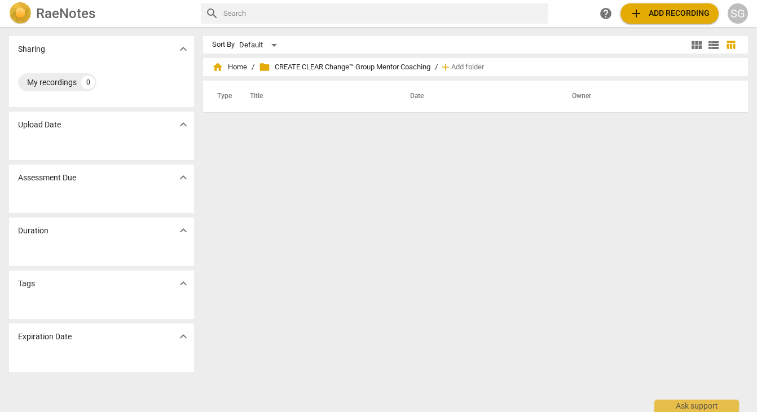
click at [288, 69] on span "folder CREATE CLEAR Change™ Group Mentor Coaching" at bounding box center [344, 66] width 171 height 11
click at [236, 69] on span "home Home" at bounding box center [229, 66] width 35 height 11
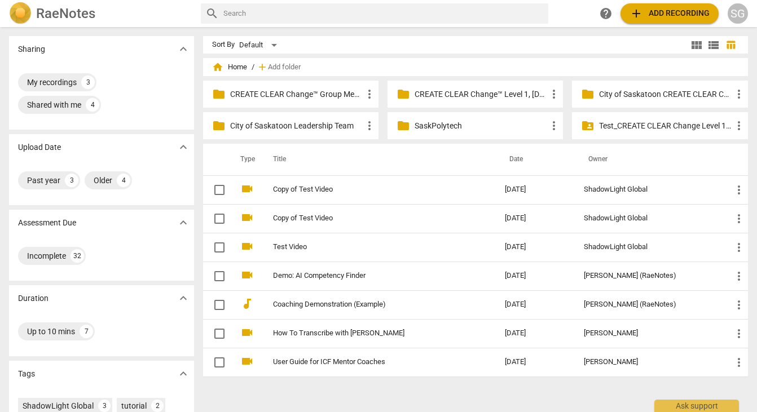
click at [288, 95] on p "CREATE CLEAR Change™ Group Mentor Coaching" at bounding box center [296, 95] width 132 height 12
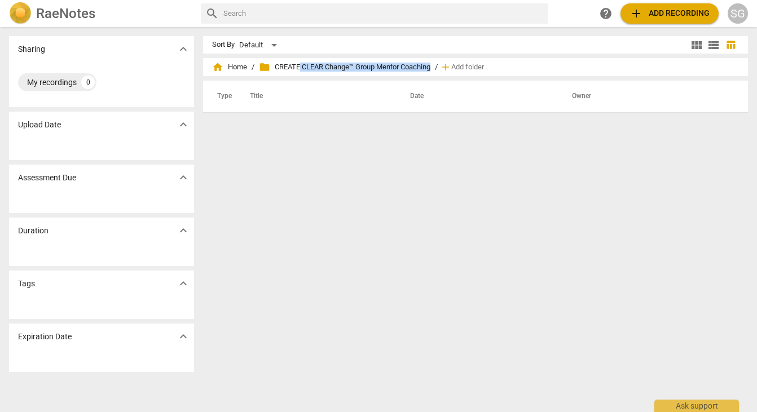
drag, startPoint x: 434, startPoint y: 65, endPoint x: 301, endPoint y: 68, distance: 133.1
click at [301, 68] on span "folder CREATE CLEAR Change™ Group Mentor Coaching" at bounding box center [344, 66] width 171 height 11
click at [286, 125] on div "Sort By Default view_module view_list table_chart home Home / folder CREATE CLE…" at bounding box center [480, 219] width 554 height 367
click at [73, 16] on h2 "RaeNotes" at bounding box center [65, 14] width 59 height 16
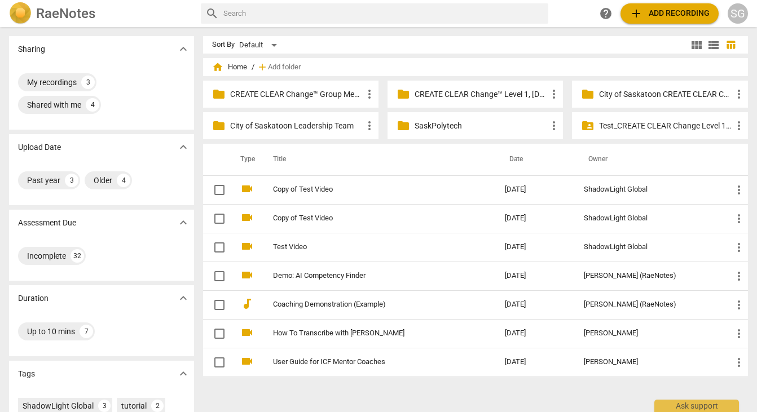
click at [418, 101] on div "folder CREATE CLEAR Change™ Level 1, [DATE] Cohort more_vert" at bounding box center [474, 94] width 175 height 27
click at [432, 92] on p "CREATE CLEAR Change™ Level 1, [DATE] Cohort" at bounding box center [480, 95] width 132 height 12
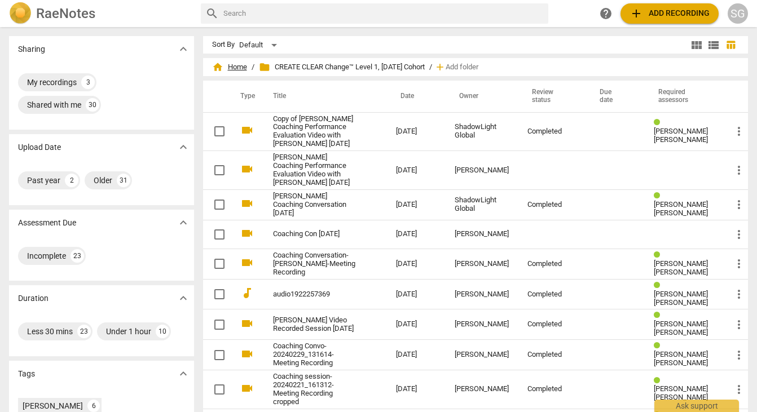
click at [233, 69] on span "home Home" at bounding box center [229, 66] width 35 height 11
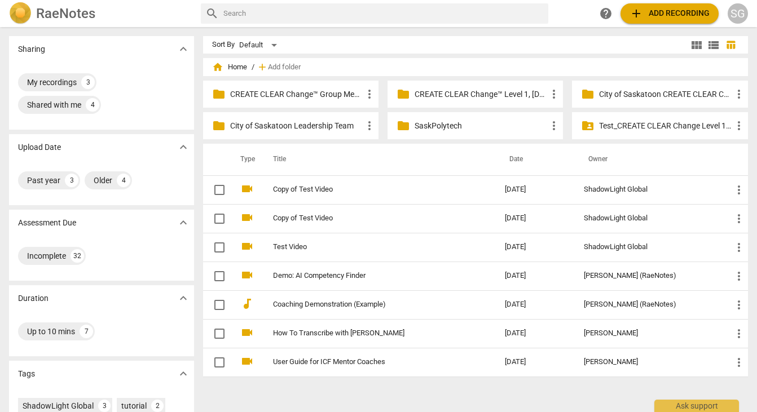
click at [334, 95] on p "CREATE CLEAR Change™ Group Mentor Coaching" at bounding box center [296, 95] width 132 height 12
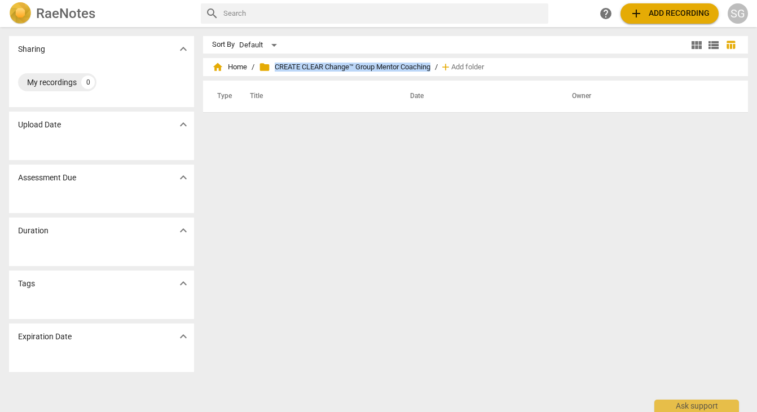
drag, startPoint x: 435, startPoint y: 67, endPoint x: 280, endPoint y: 72, distance: 155.1
click at [280, 72] on span "folder CREATE CLEAR Change™ Group Mentor Coaching" at bounding box center [344, 66] width 171 height 11
copy span "CREATE CLEAR Change™ Group Mentor Coaching"
click at [369, 165] on div "Sort By Default view_module view_list table_chart home Home / folder CREATE CLE…" at bounding box center [480, 219] width 554 height 367
click at [230, 64] on span "home Home" at bounding box center [229, 66] width 35 height 11
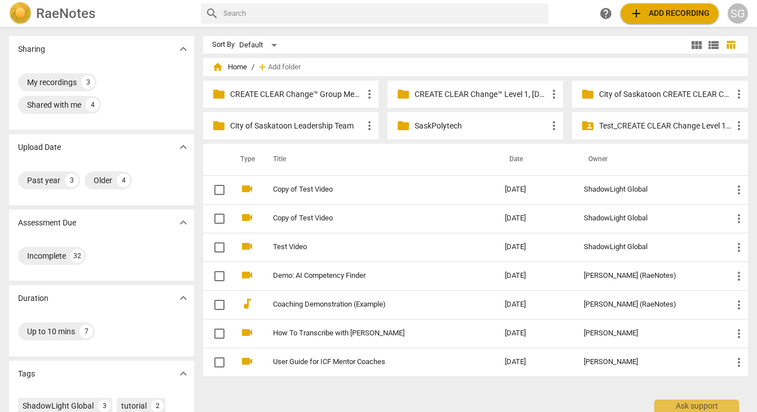
click at [587, 12] on div "SG" at bounding box center [737, 13] width 20 height 20
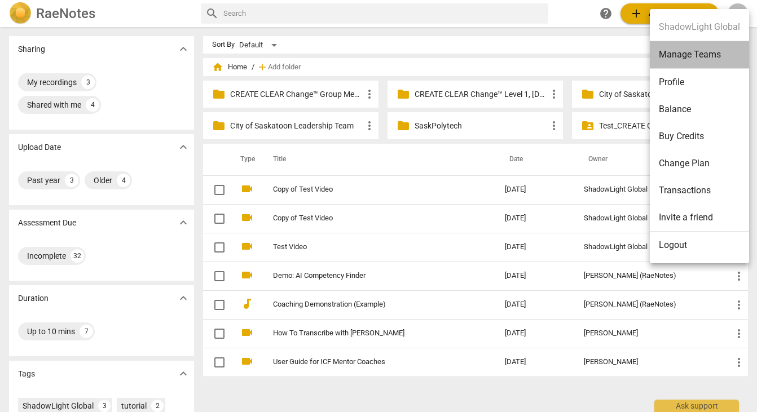
click at [587, 50] on li "Manage Teams" at bounding box center [698, 55] width 99 height 28
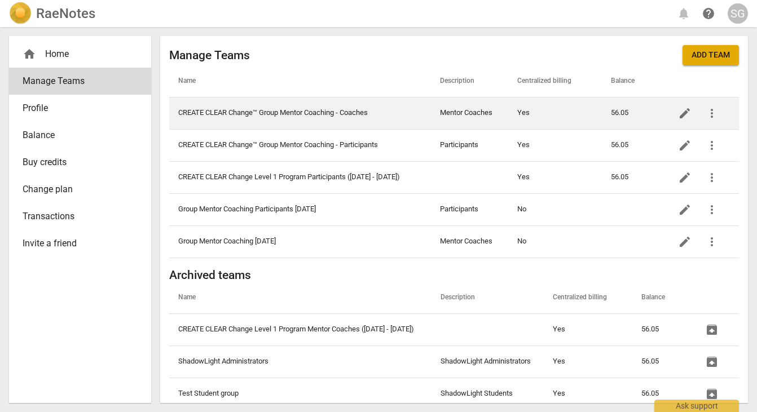
click at [587, 114] on span "more_vert" at bounding box center [712, 114] width 14 height 14
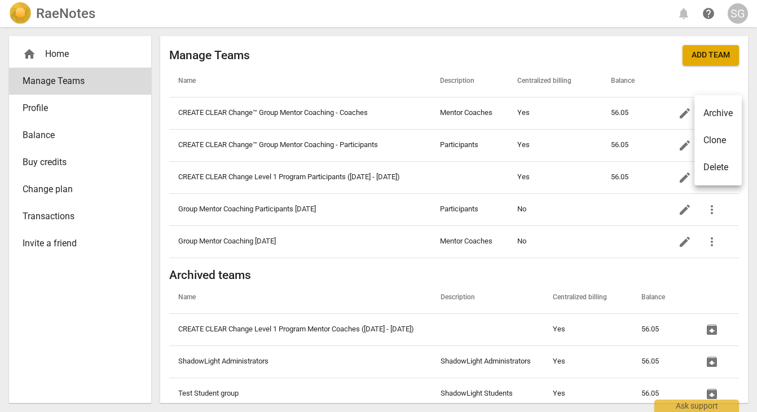
click at [587, 77] on div at bounding box center [378, 206] width 757 height 412
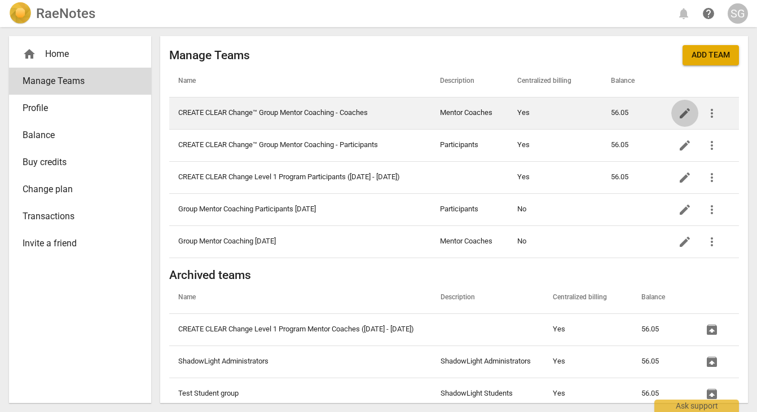
click at [587, 107] on span "edit" at bounding box center [685, 114] width 14 height 14
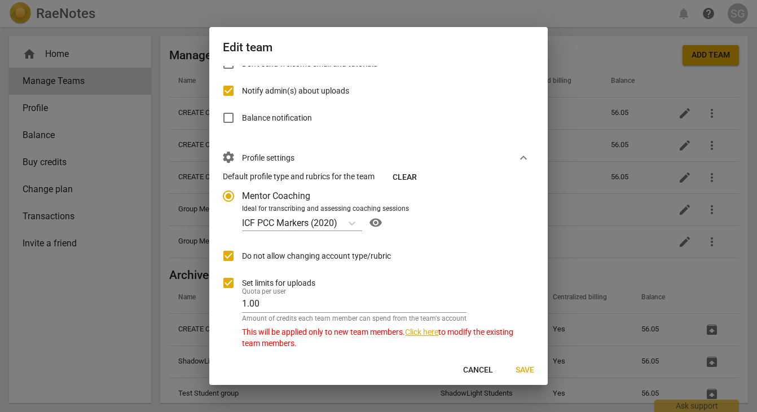
scroll to position [319, 0]
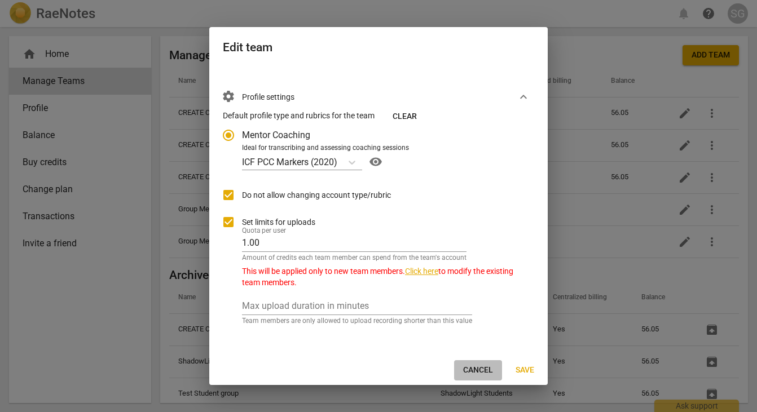
click at [476, 368] on span "Cancel" at bounding box center [478, 370] width 30 height 11
